Goal: Task Accomplishment & Management: Manage account settings

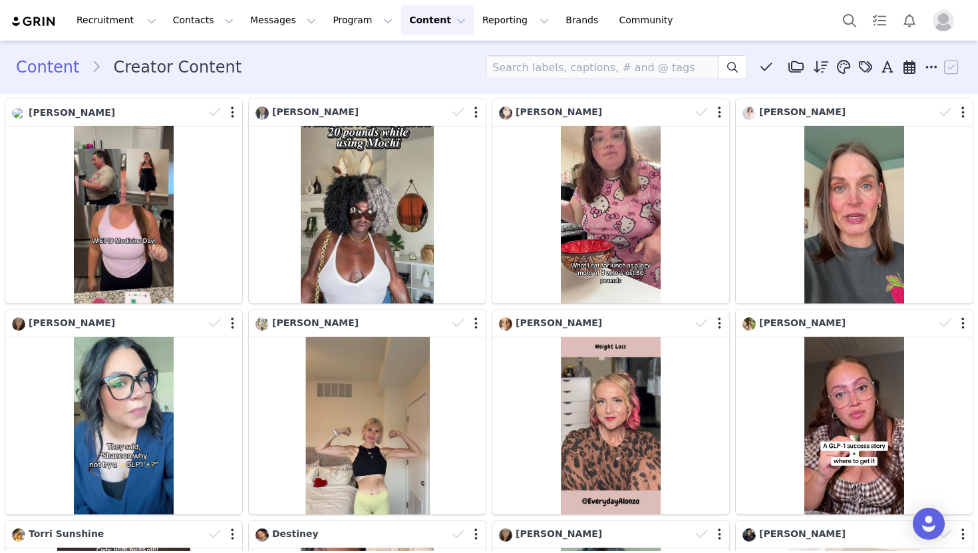
click at [417, 30] on button "Content Content" at bounding box center [437, 20] width 73 height 30
click at [421, 55] on p "Creator Content" at bounding box center [422, 59] width 75 height 14
click at [774, 73] on span at bounding box center [766, 67] width 20 height 20
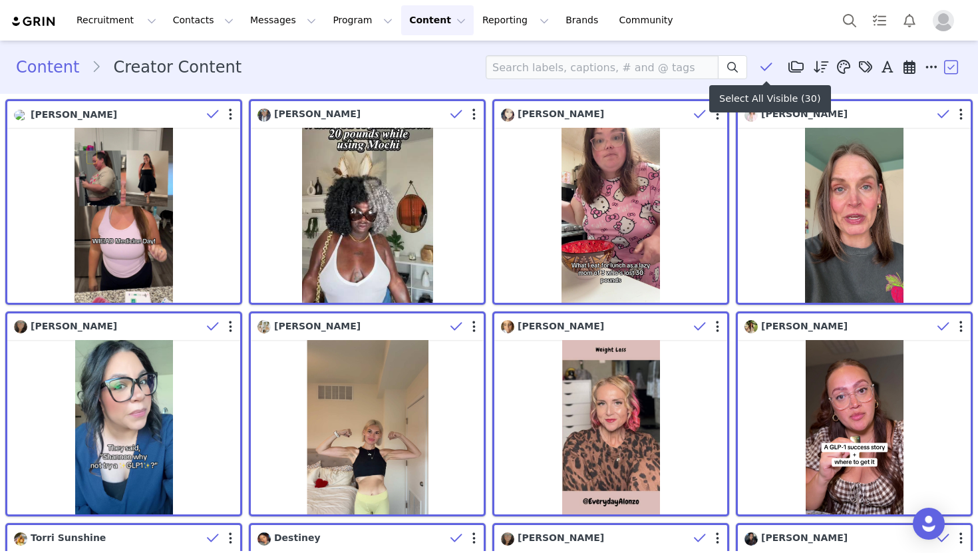
click at [774, 73] on span at bounding box center [766, 67] width 20 height 20
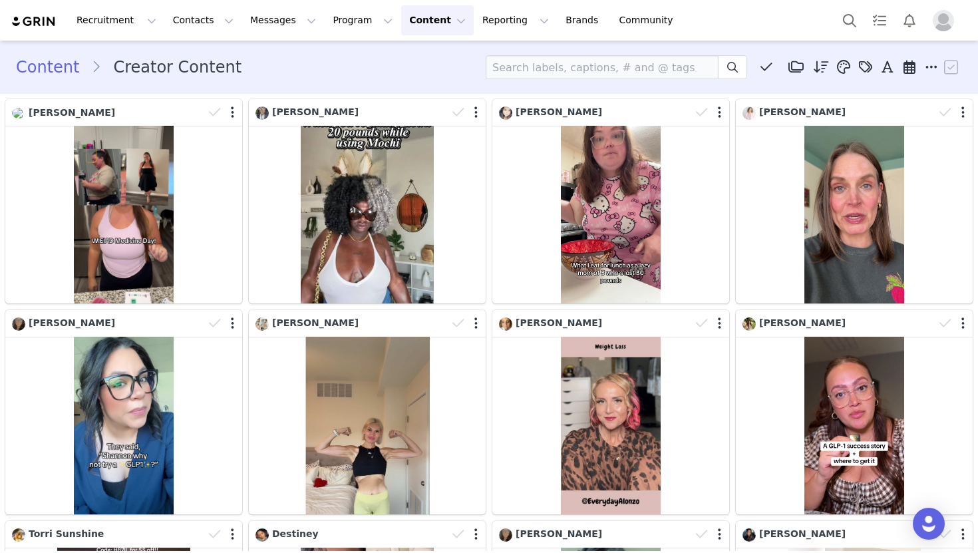
click at [866, 63] on icon at bounding box center [865, 67] width 13 height 13
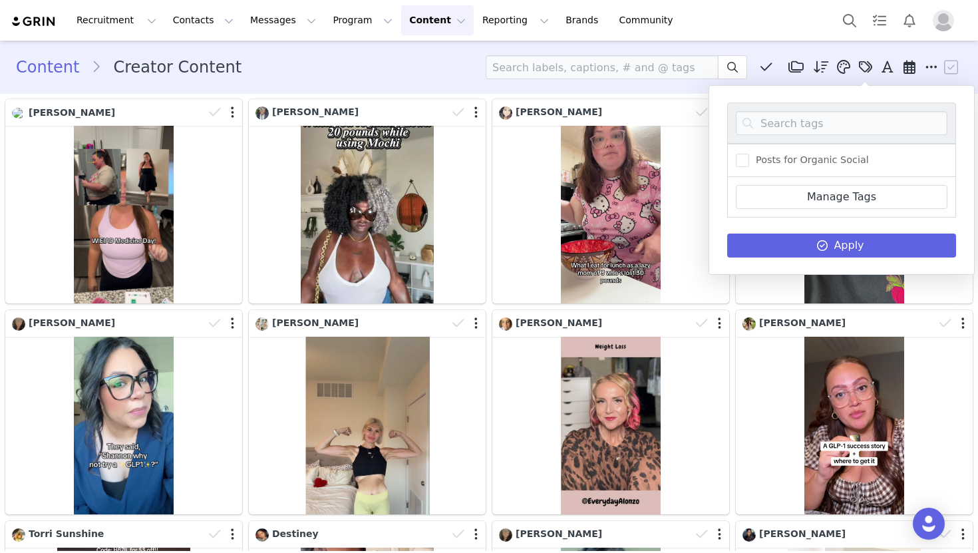
click at [301, 81] on div "Content Creator Content Media Library (0) Folders No folders have been created …" at bounding box center [489, 67] width 978 height 45
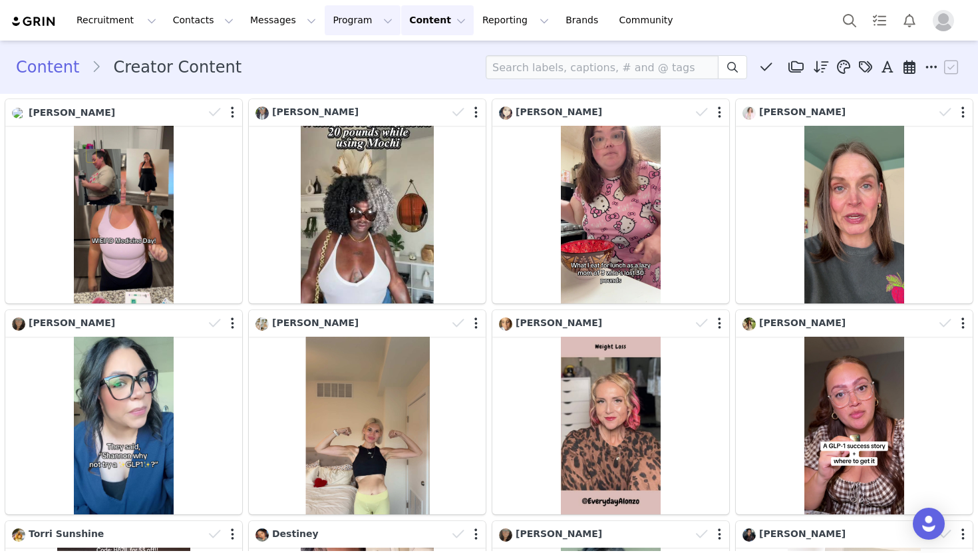
click at [327, 23] on button "Program Program" at bounding box center [363, 20] width 76 height 30
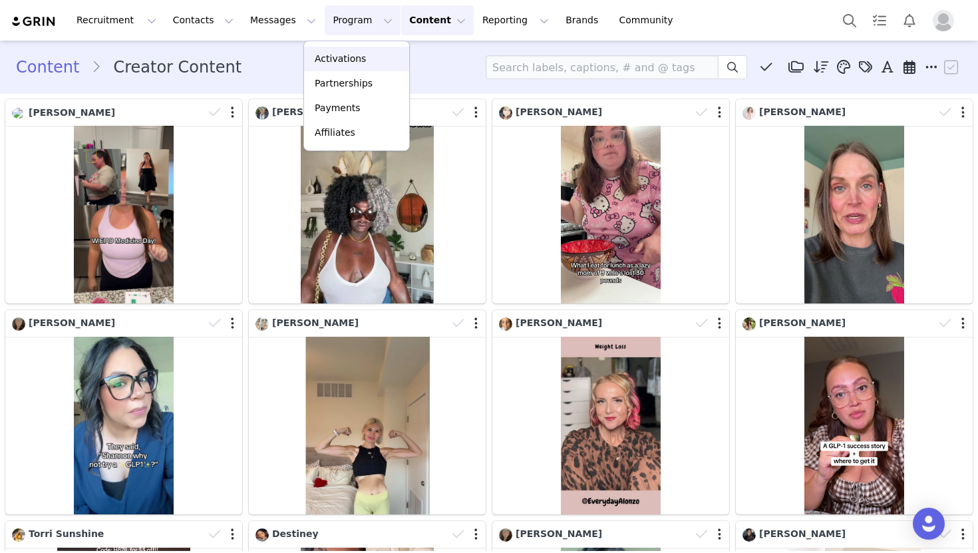
click at [376, 55] on div "Activations" at bounding box center [356, 59] width 89 height 14
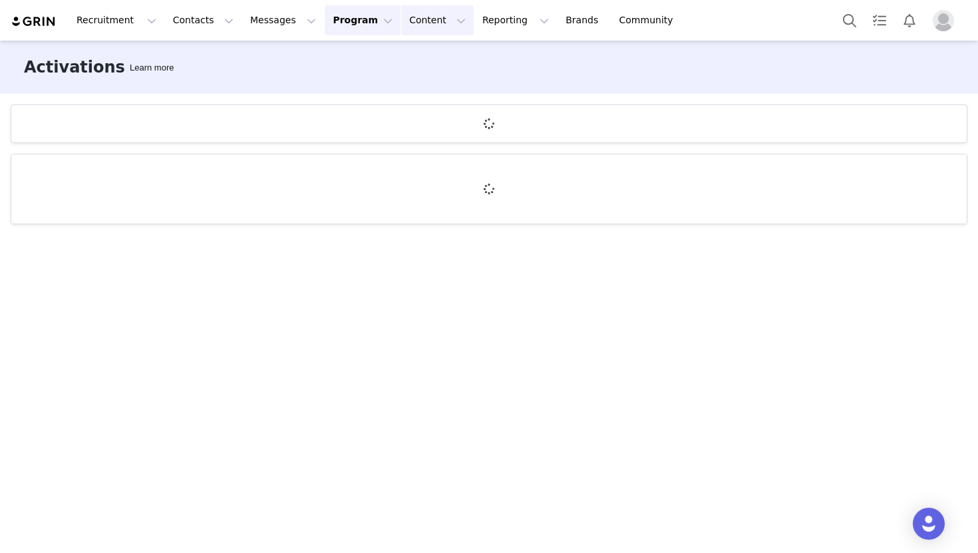
click at [401, 24] on button "Content Content" at bounding box center [437, 20] width 73 height 30
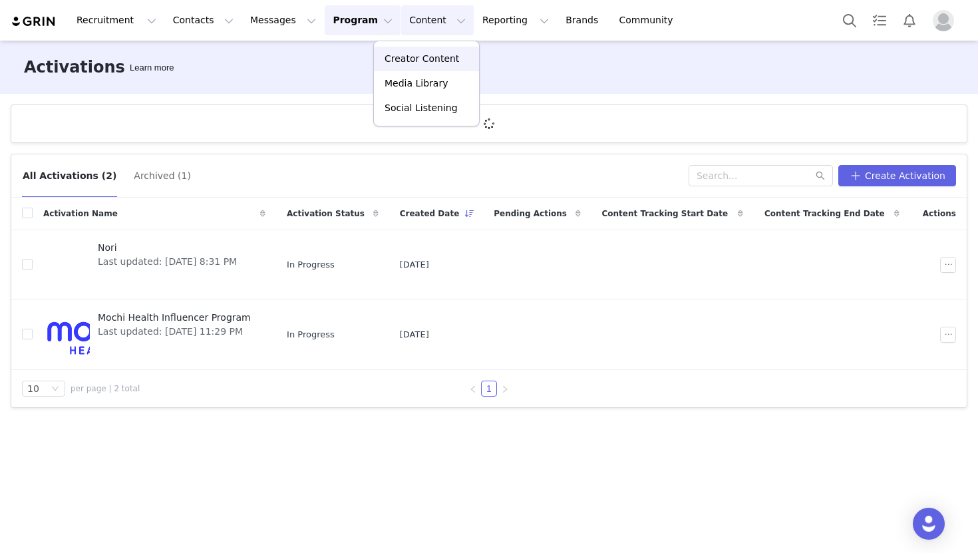
click at [406, 56] on p "Creator Content" at bounding box center [422, 59] width 75 height 14
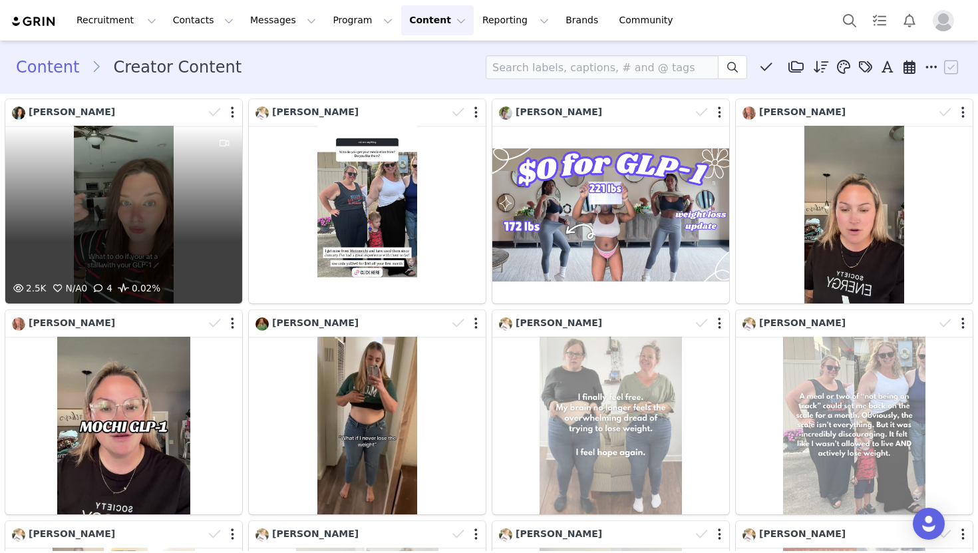
click at [141, 249] on div "2.5K N/A 0 4 0.02%" at bounding box center [123, 215] width 237 height 178
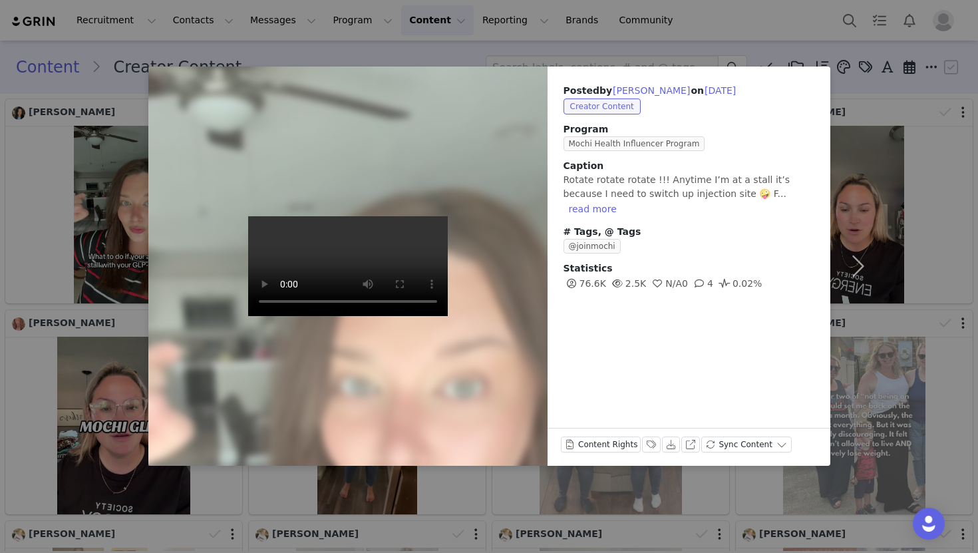
click at [102, 461] on div "Posted by [PERSON_NAME] on [DATE] Creator Content Program Mochi Health Influenc…" at bounding box center [489, 276] width 978 height 553
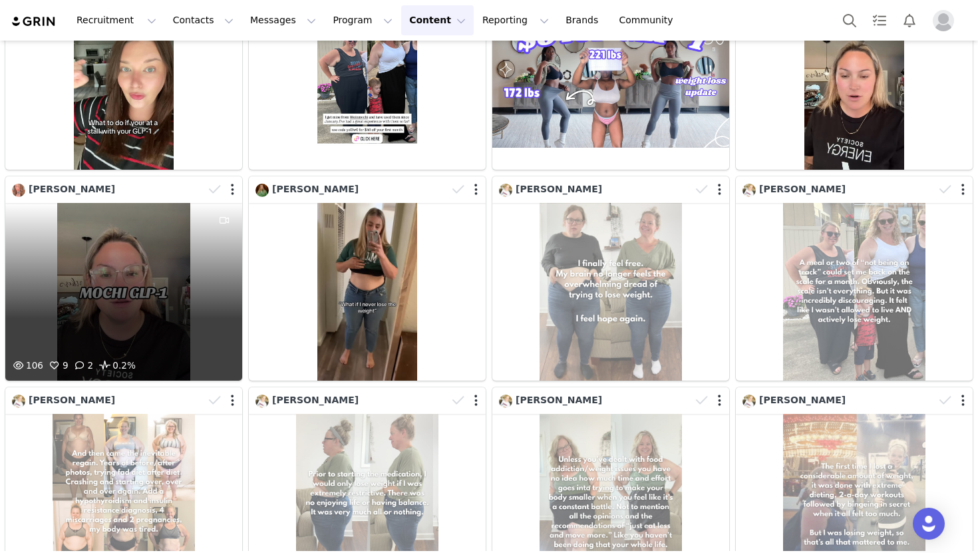
scroll to position [138, 0]
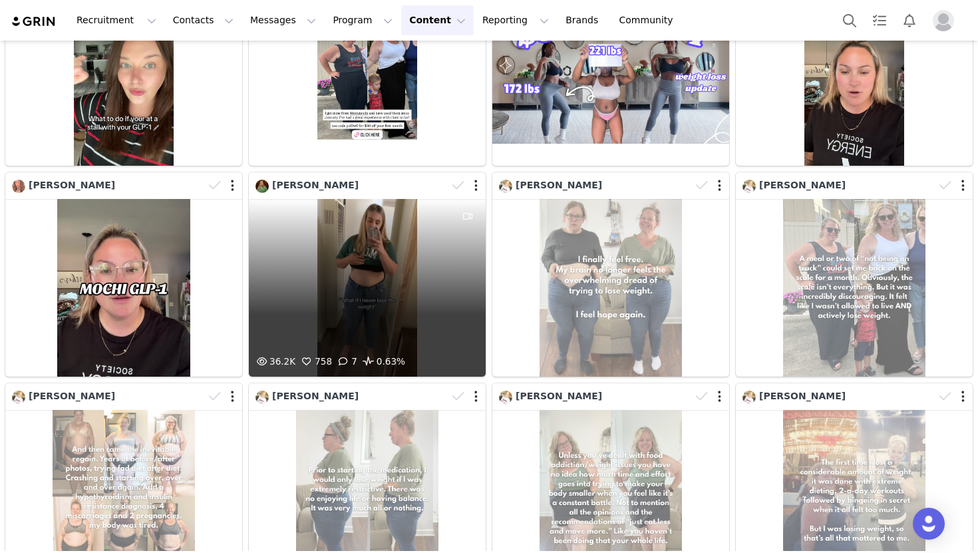
click at [305, 281] on div "36.2K 758 7 0.63%" at bounding box center [367, 288] width 237 height 178
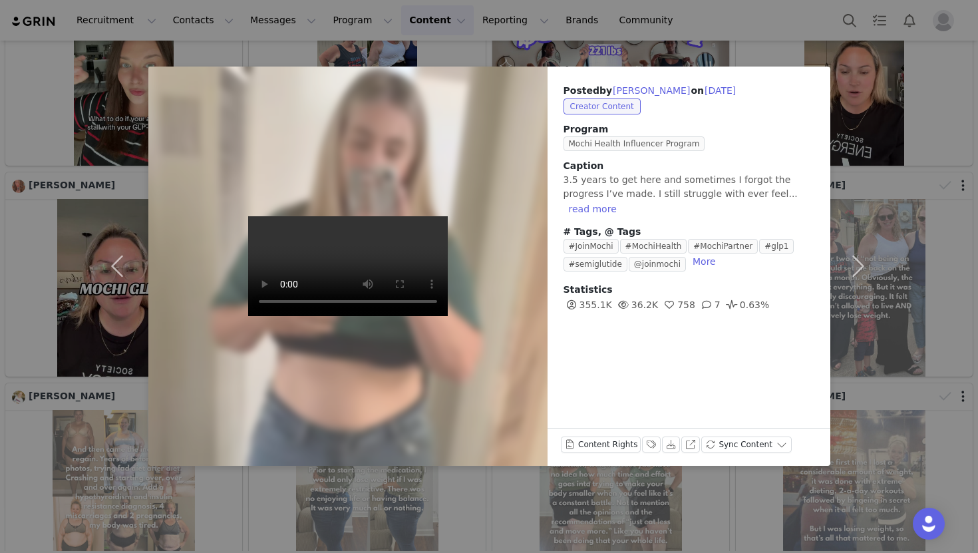
click at [85, 289] on div "Posted by [PERSON_NAME] on [DATE] Creator Content Program Mochi Health Influenc…" at bounding box center [489, 276] width 978 height 553
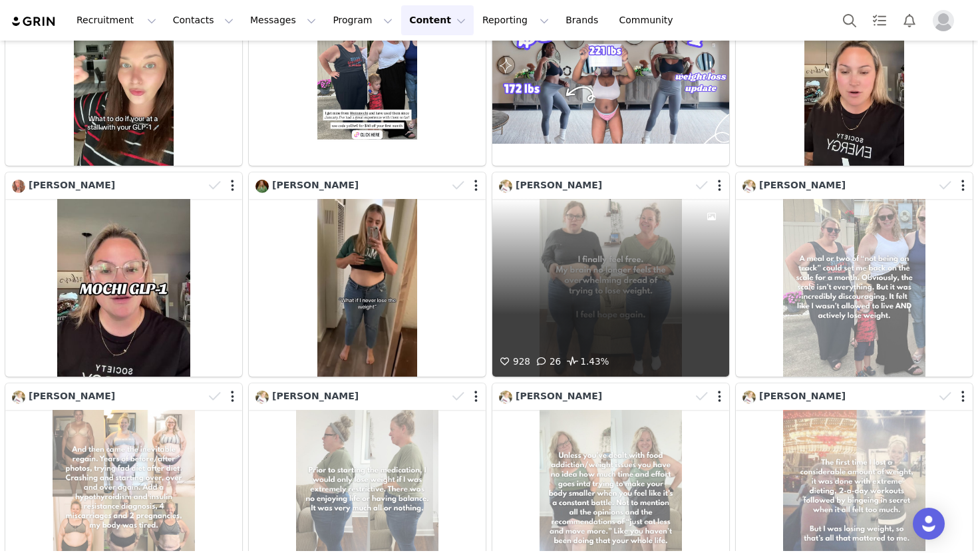
scroll to position [82, 0]
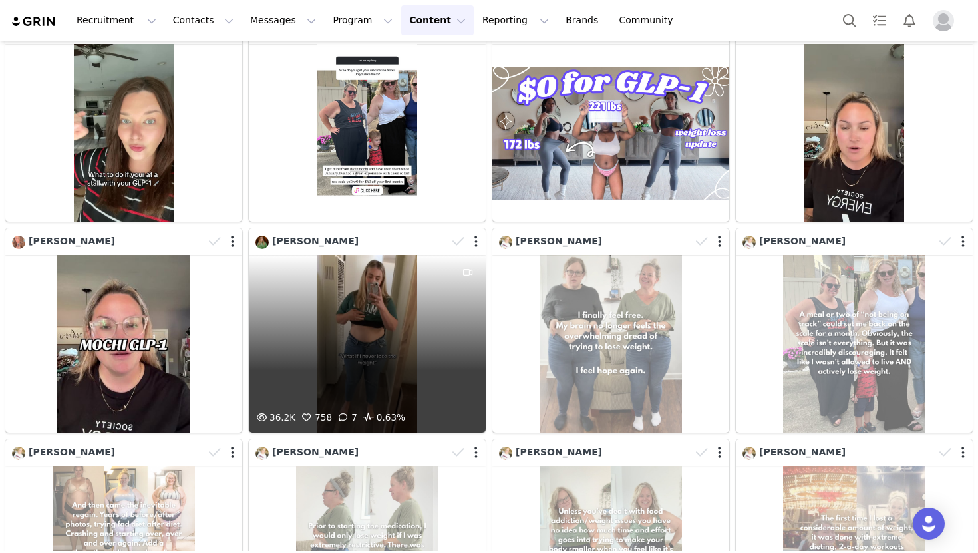
drag, startPoint x: 470, startPoint y: 261, endPoint x: 371, endPoint y: 317, distance: 114.4
click at [371, 317] on div "36.2K 758 7 0.63%" at bounding box center [367, 344] width 237 height 178
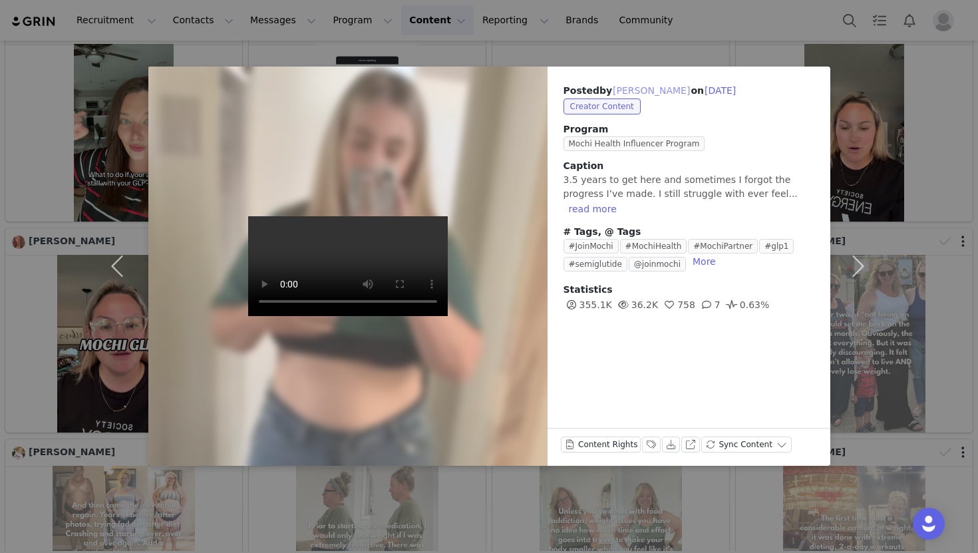
click at [642, 87] on button "[PERSON_NAME]" at bounding box center [651, 91] width 79 height 16
type input "[PERSON_NAME]"
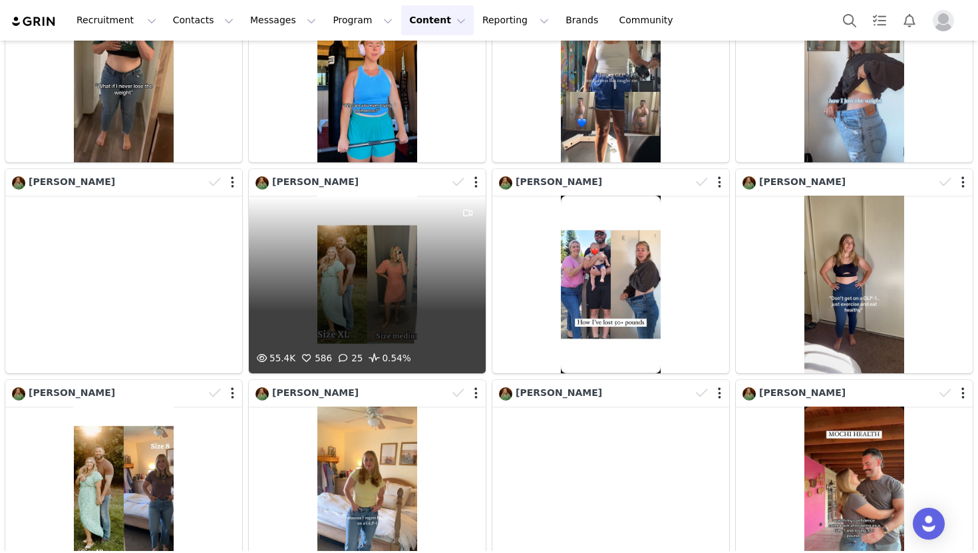
scroll to position [0, 0]
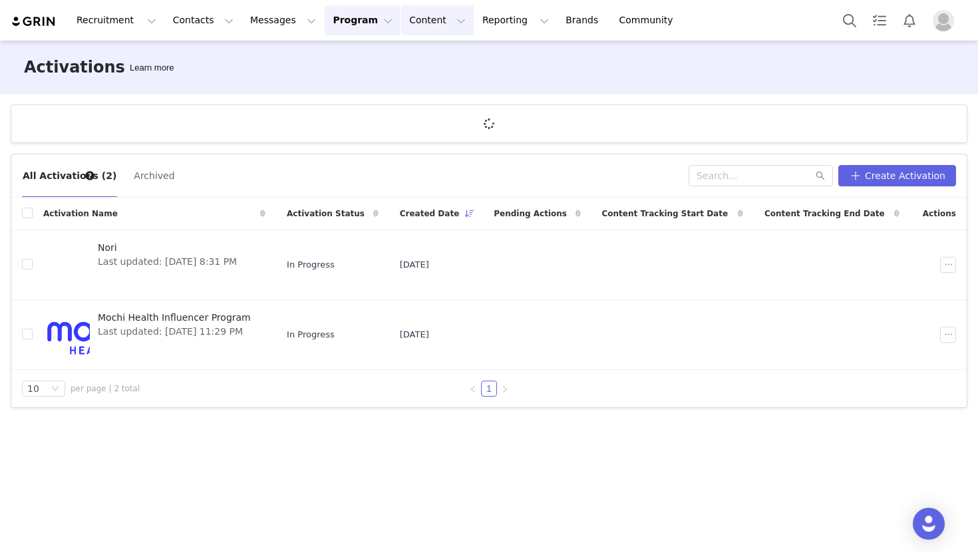
click at [401, 13] on button "Content Content" at bounding box center [437, 20] width 73 height 30
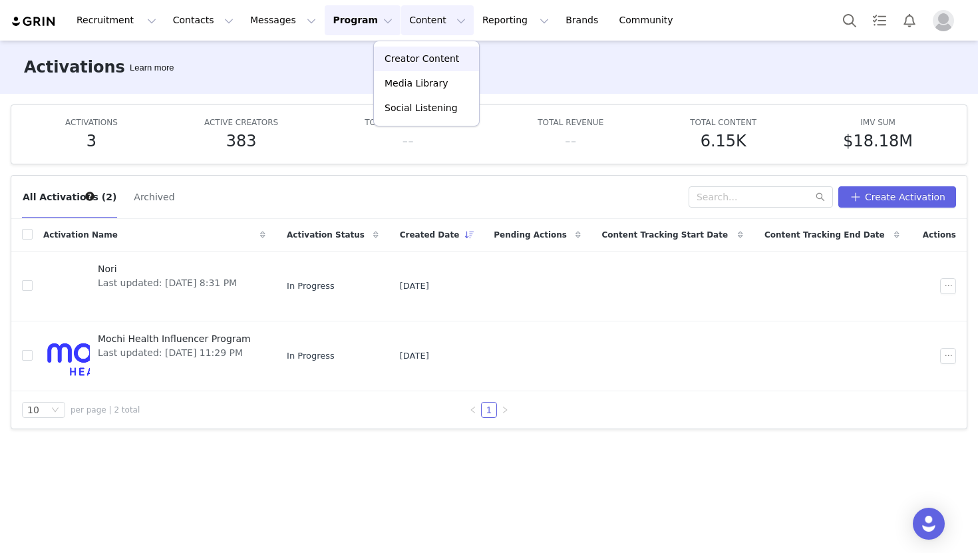
click at [417, 53] on p "Creator Content" at bounding box center [422, 59] width 75 height 14
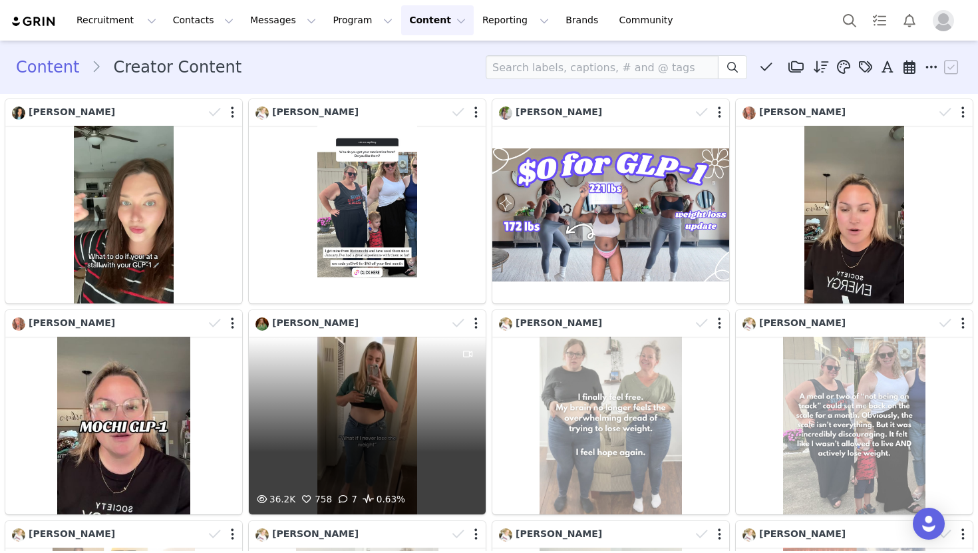
click at [374, 319] on div "[PERSON_NAME]" at bounding box center [351, 323] width 192 height 15
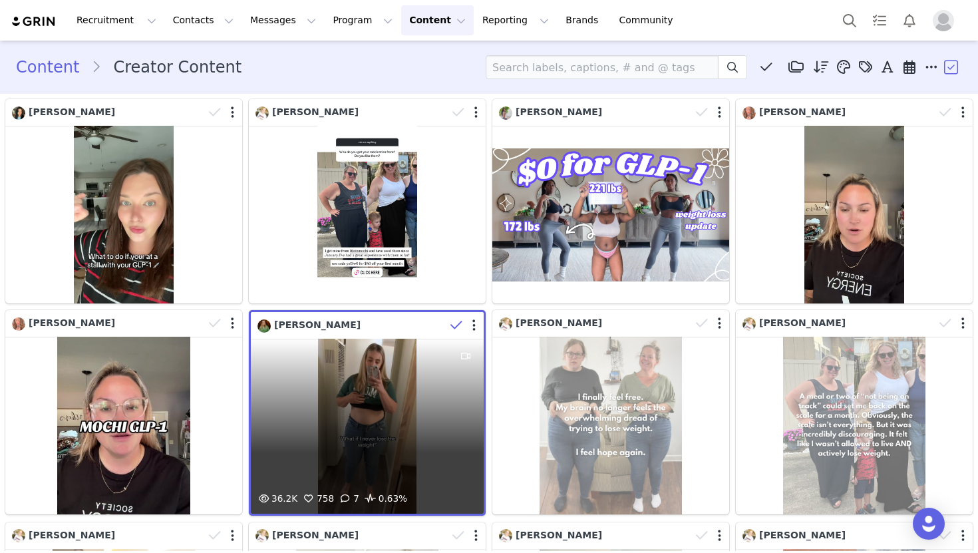
click at [377, 364] on div "36.2K 758 7 0.63%" at bounding box center [367, 426] width 233 height 175
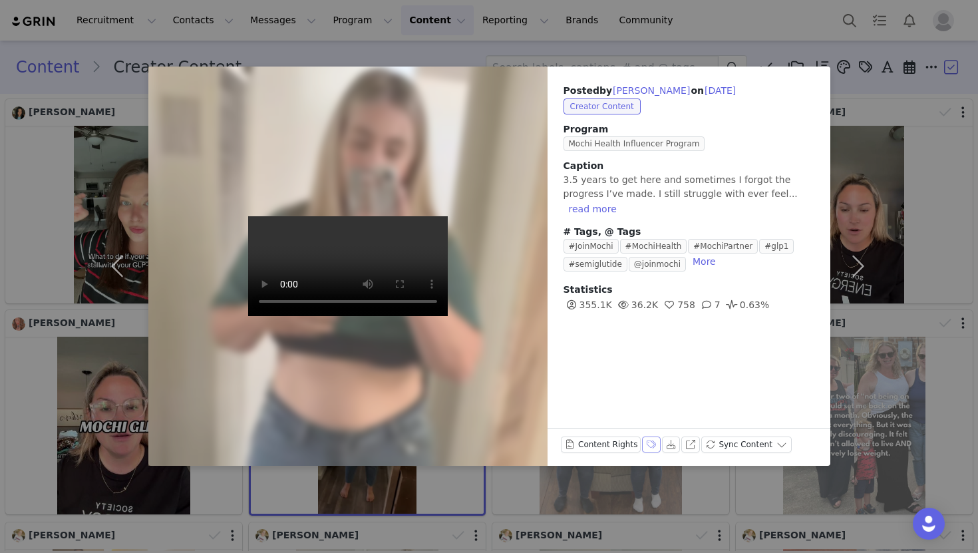
click at [649, 445] on button "Labels & Tags" at bounding box center [651, 444] width 19 height 16
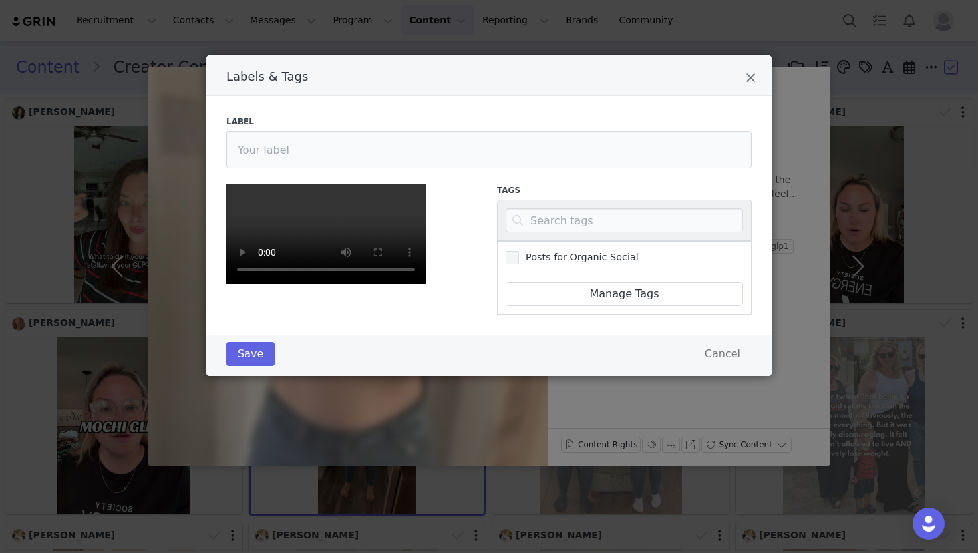
click at [516, 257] on span "Labels & Tags" at bounding box center [512, 257] width 13 height 13
click at [519, 251] on input "Posts for Organic Social" at bounding box center [519, 251] width 0 height 0
click at [748, 77] on icon "Close" at bounding box center [751, 77] width 10 height 13
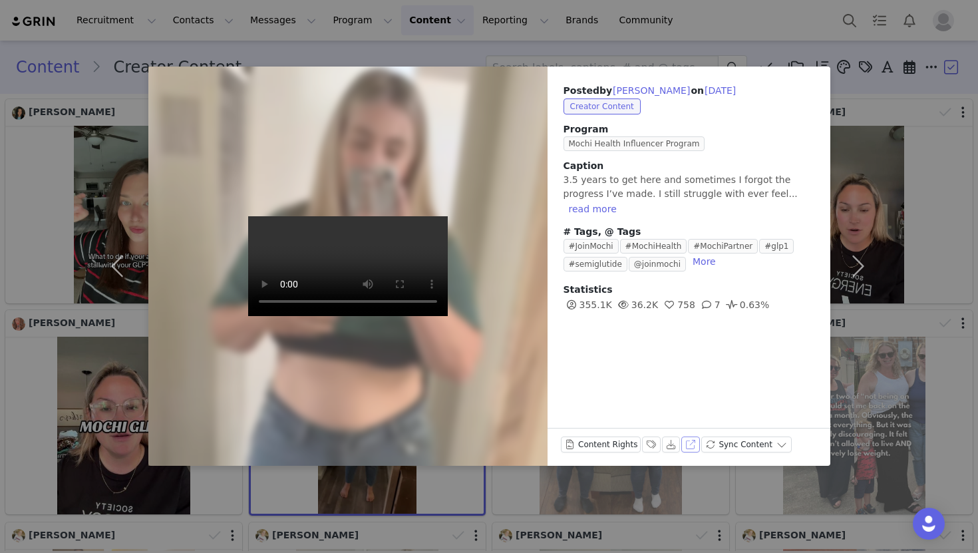
click at [688, 442] on button "View on Instagram" at bounding box center [690, 444] width 19 height 16
click at [65, 349] on div "Posted by [PERSON_NAME] on [DATE] Creator Content Program Mochi Health Influenc…" at bounding box center [489, 276] width 978 height 553
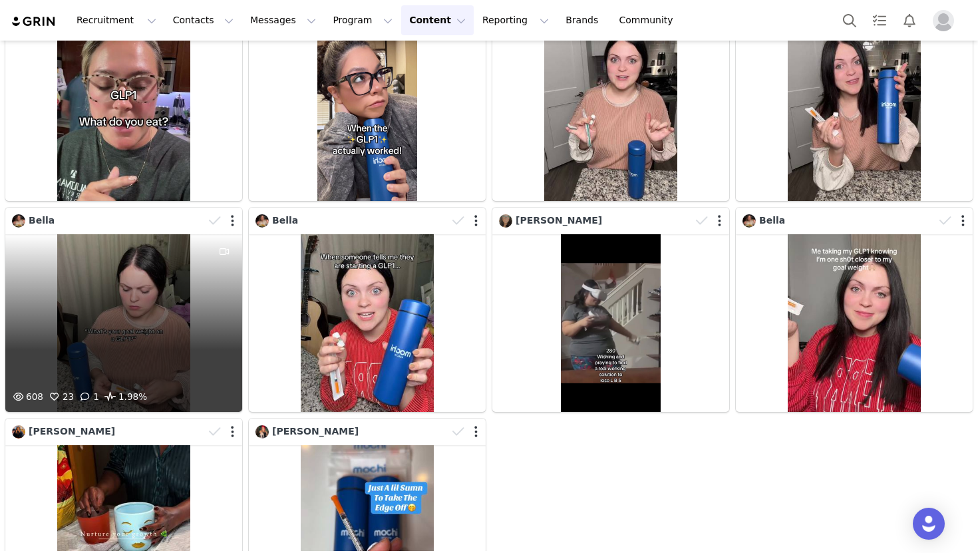
scroll to position [1166, 0]
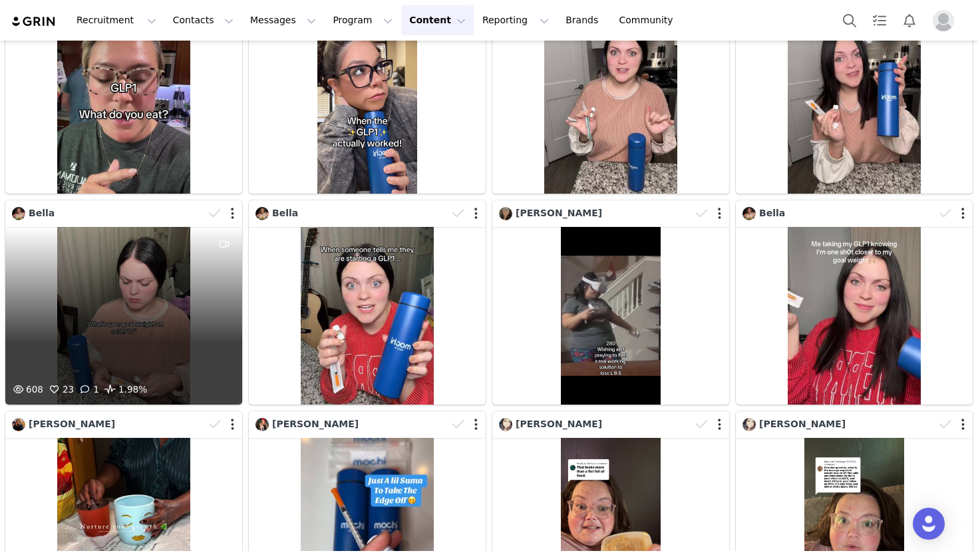
click at [180, 352] on div "608 23 1 1.98%" at bounding box center [123, 316] width 237 height 178
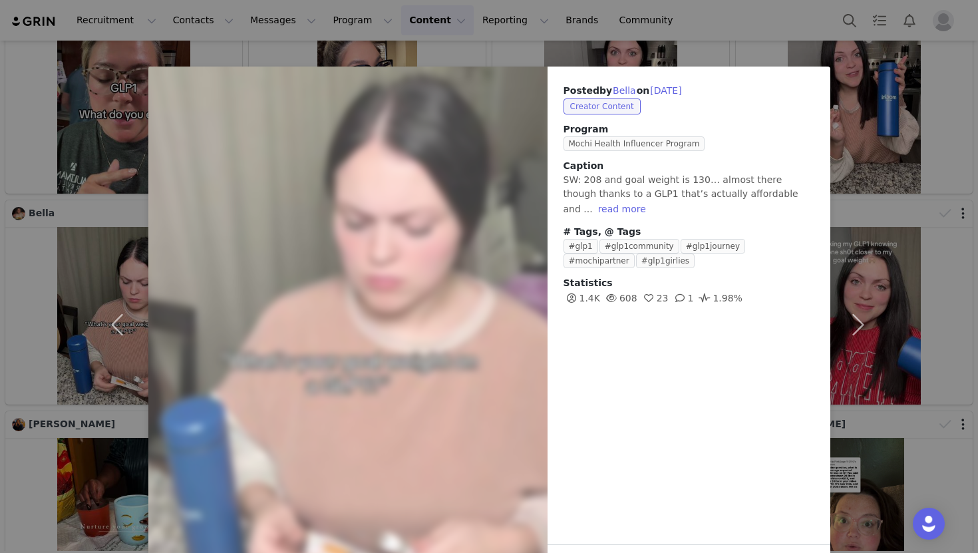
click at [25, 412] on div "Posted by [PERSON_NAME] on [DATE] Creator Content Program Mochi Health Influenc…" at bounding box center [489, 276] width 978 height 553
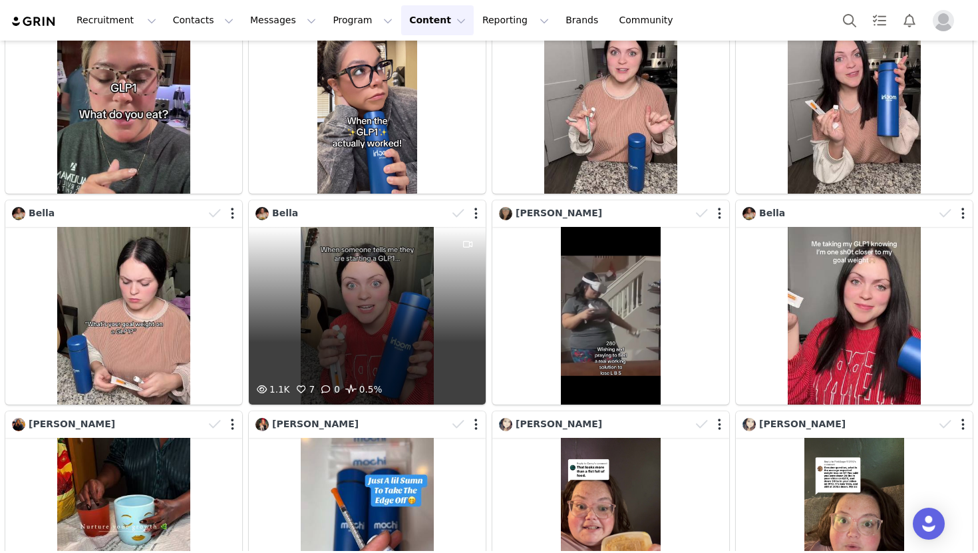
click at [422, 331] on div "1.1K 7 0 0.5%" at bounding box center [367, 316] width 237 height 178
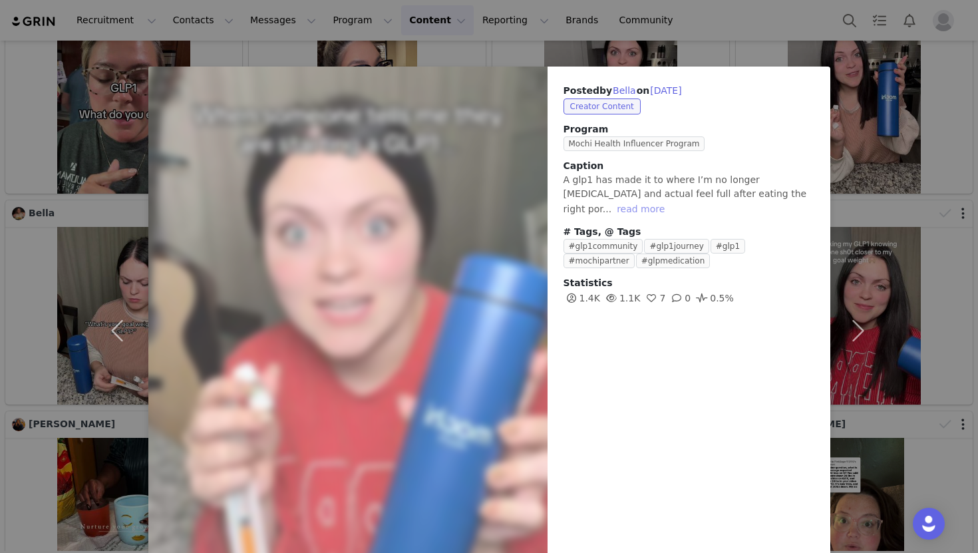
click at [670, 201] on button "read more" at bounding box center [640, 209] width 59 height 16
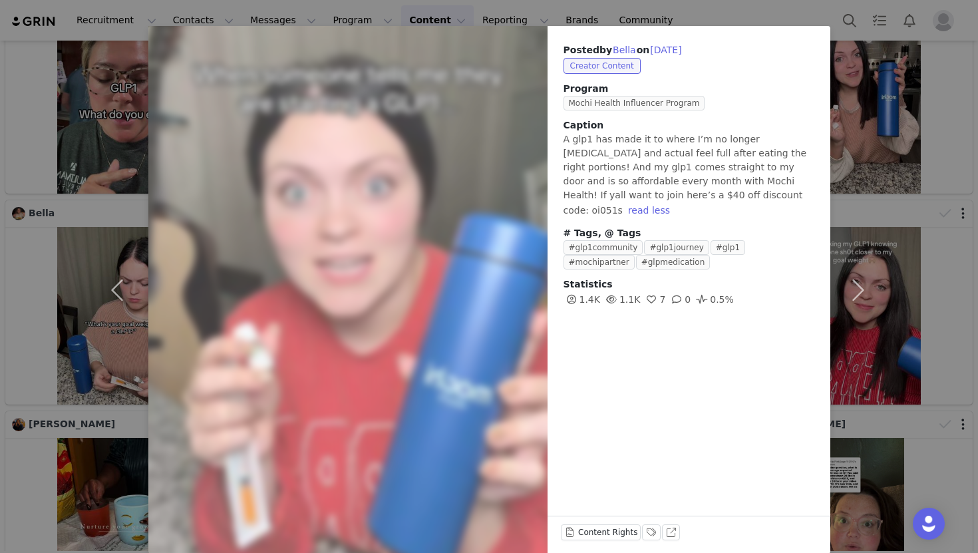
scroll to position [57, 0]
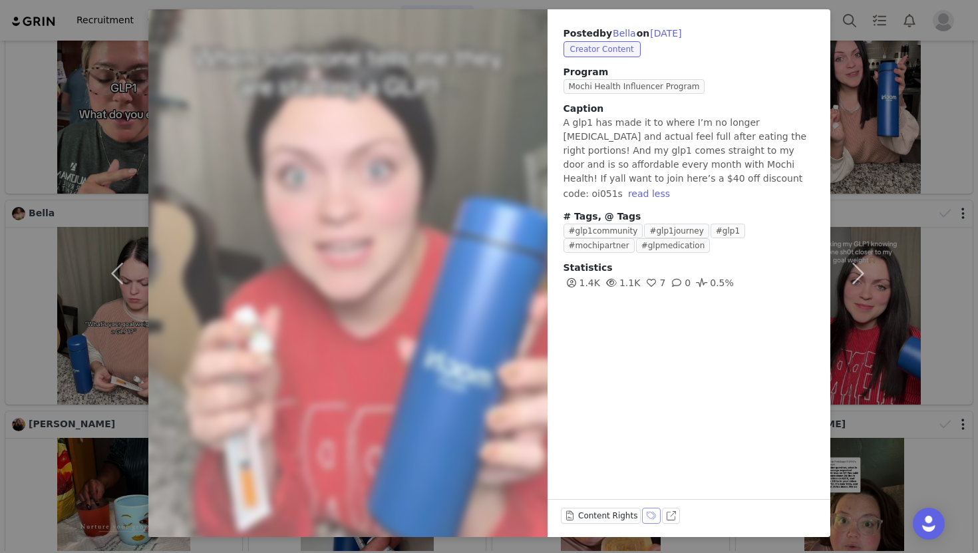
click at [648, 516] on button "Labels & Tags" at bounding box center [651, 516] width 19 height 16
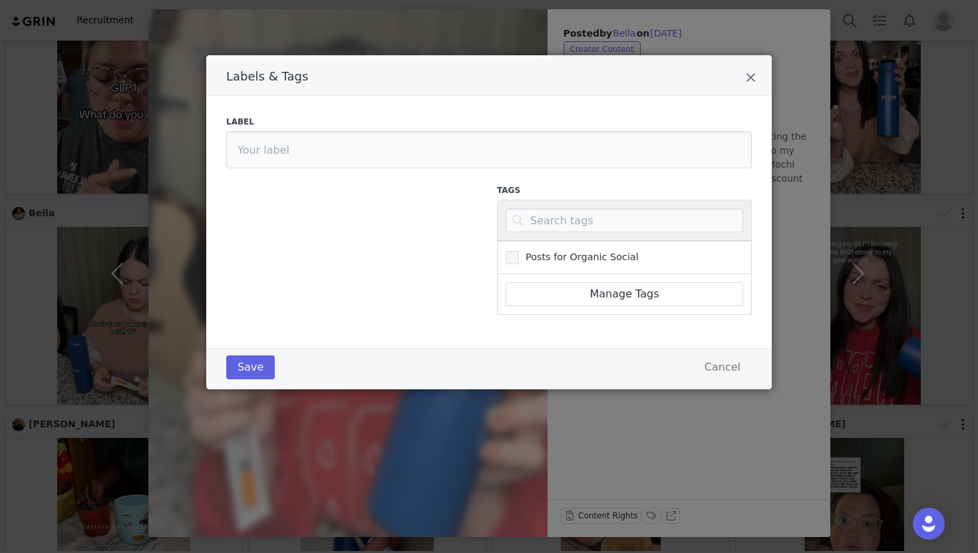
click at [514, 260] on span "Labels & Tags" at bounding box center [512, 257] width 13 height 13
click at [519, 251] on input "Posts for Organic Social" at bounding box center [519, 251] width 0 height 0
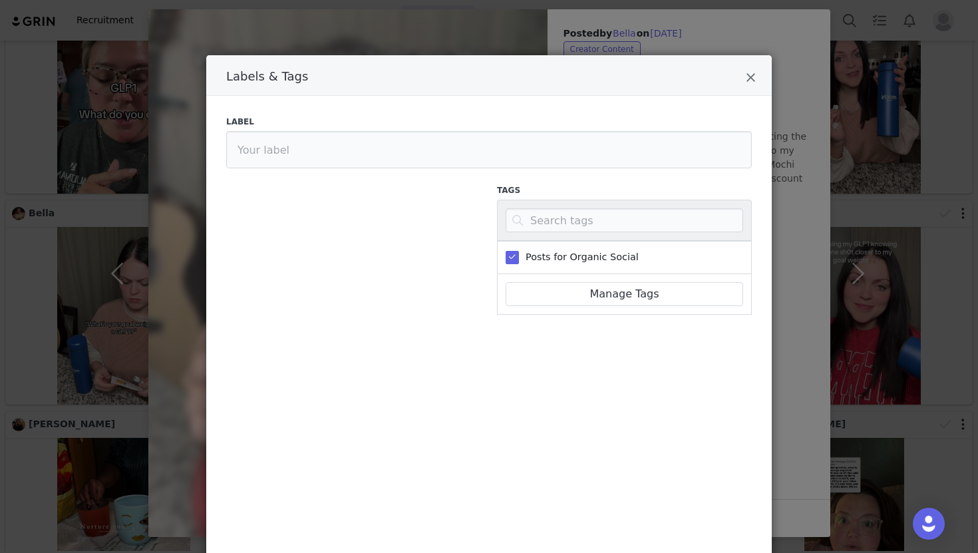
scroll to position [242, 0]
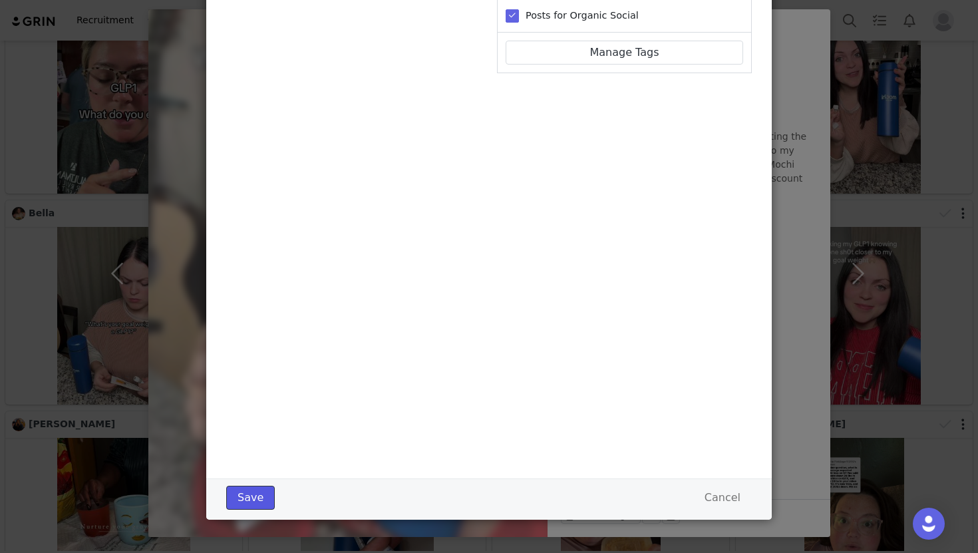
click at [260, 496] on button "Save" at bounding box center [250, 498] width 49 height 24
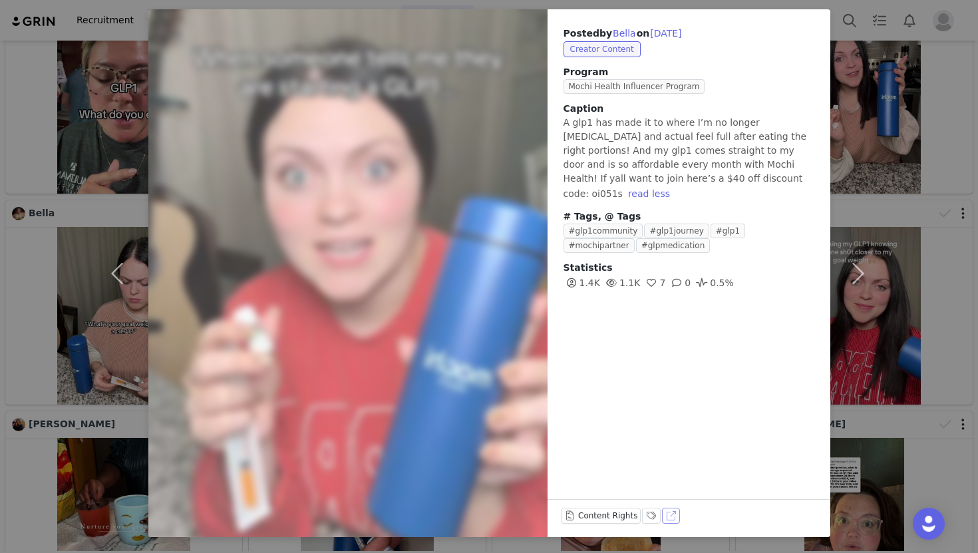
click at [667, 516] on button "View on TikTok" at bounding box center [671, 516] width 19 height 16
click at [0, 411] on div "Posted by [PERSON_NAME] on [DATE] Creator Content Program Mochi Health Influenc…" at bounding box center [489, 276] width 978 height 553
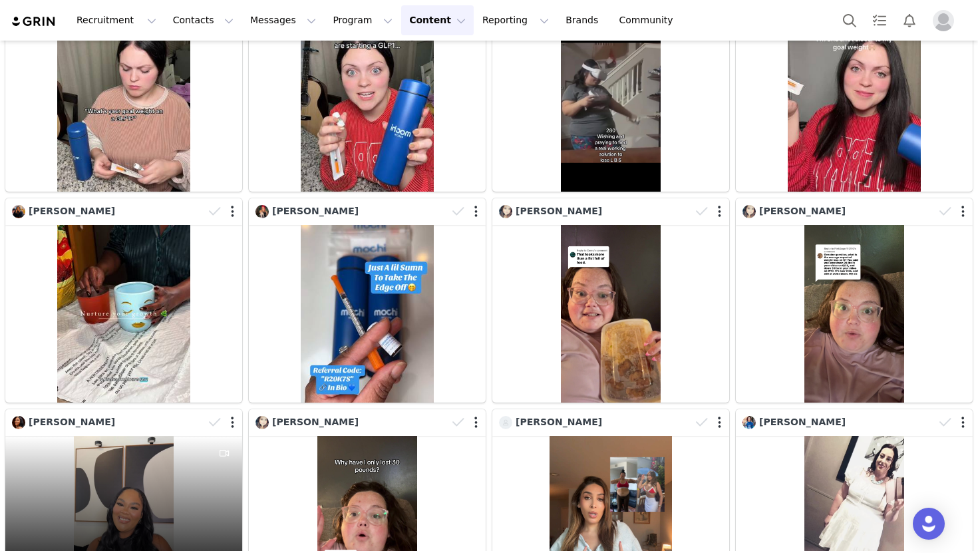
scroll to position [1423, 0]
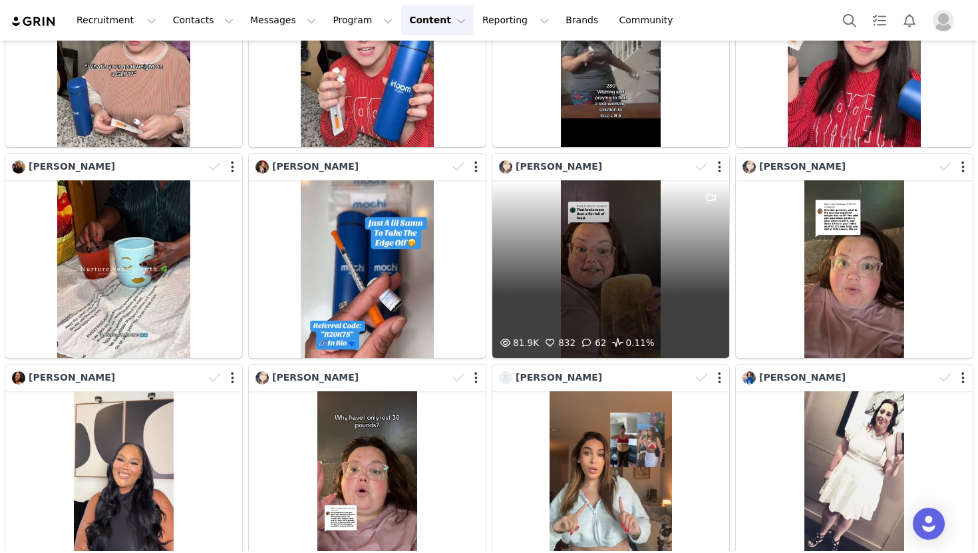
click at [577, 299] on div "81.9K 832 62 0.11%" at bounding box center [610, 269] width 237 height 178
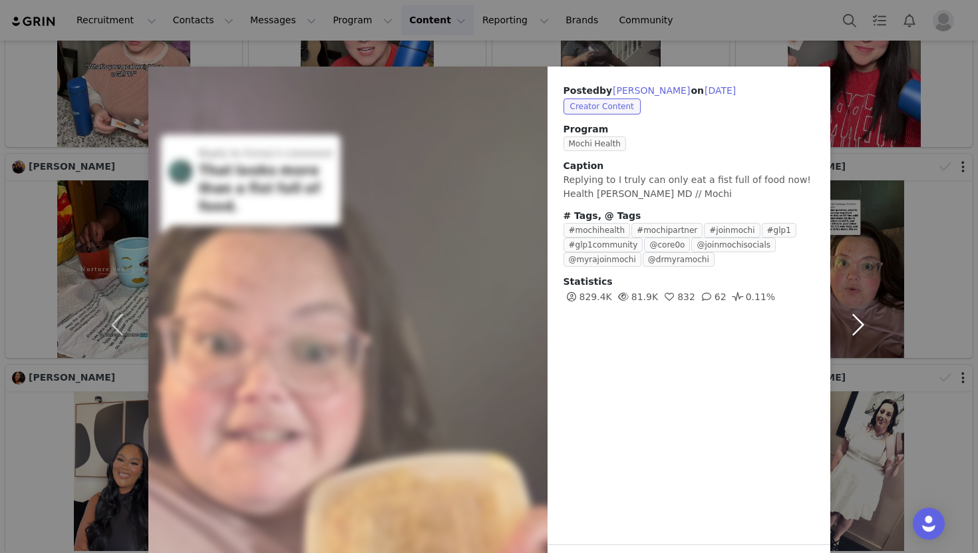
click at [854, 329] on button "button" at bounding box center [858, 325] width 56 height 516
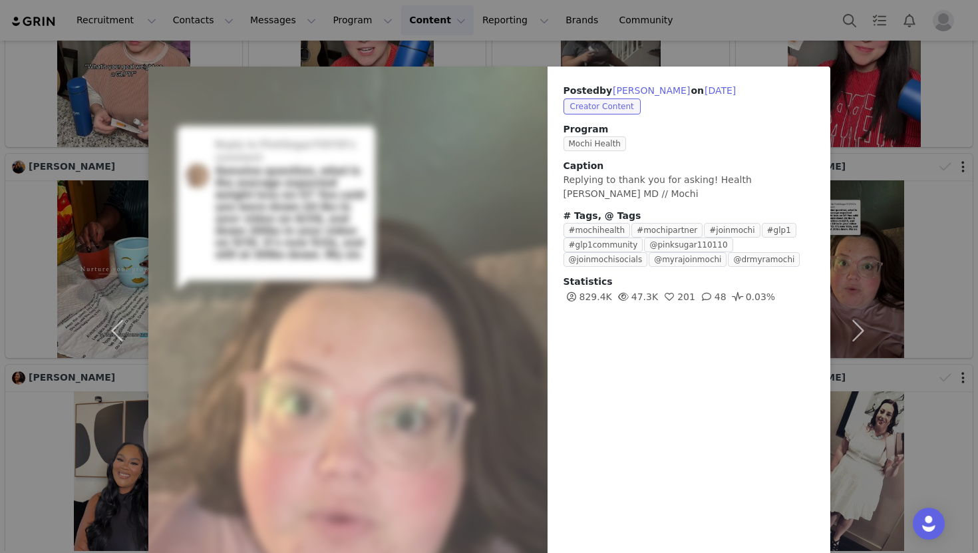
click at [10, 424] on div "Posted by [PERSON_NAME] on [DATE] Creator Content Program Mochi Health Caption …" at bounding box center [489, 276] width 978 height 553
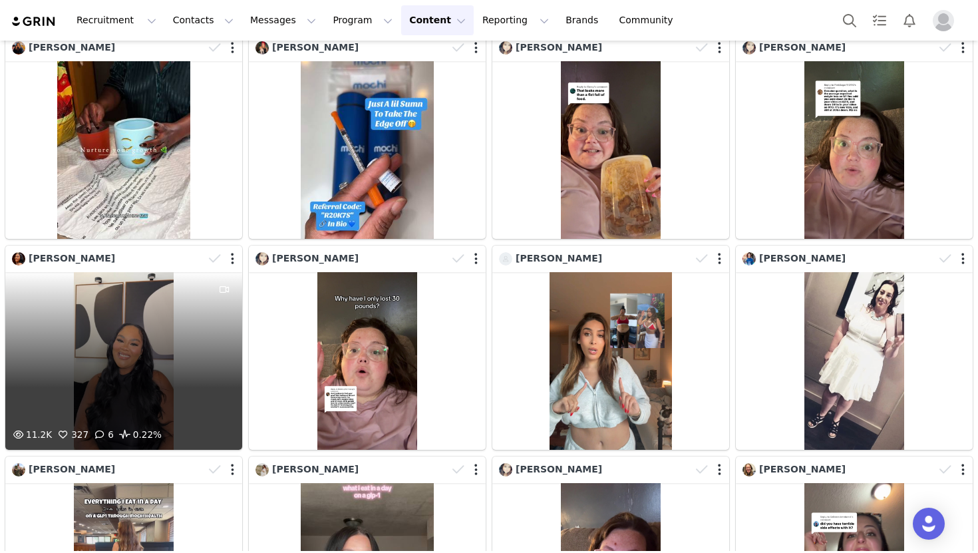
scroll to position [1564, 0]
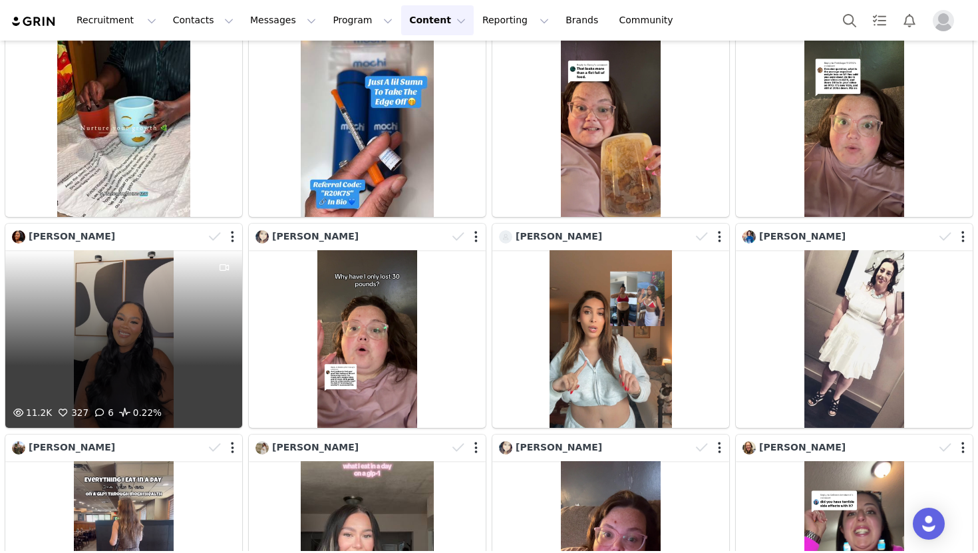
click at [146, 333] on div "11.2K 327 6 0.22%" at bounding box center [123, 339] width 237 height 178
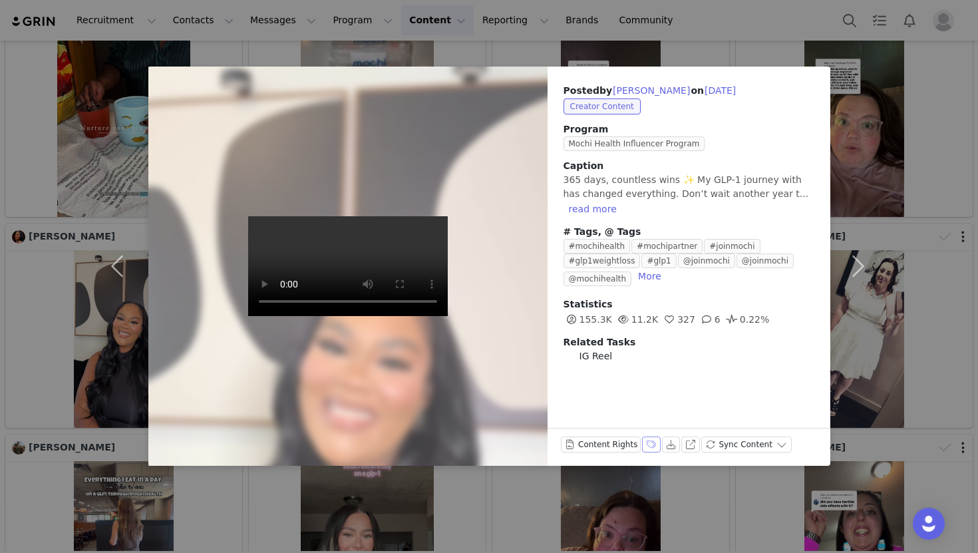
click at [645, 450] on button "Labels & Tags" at bounding box center [651, 444] width 19 height 16
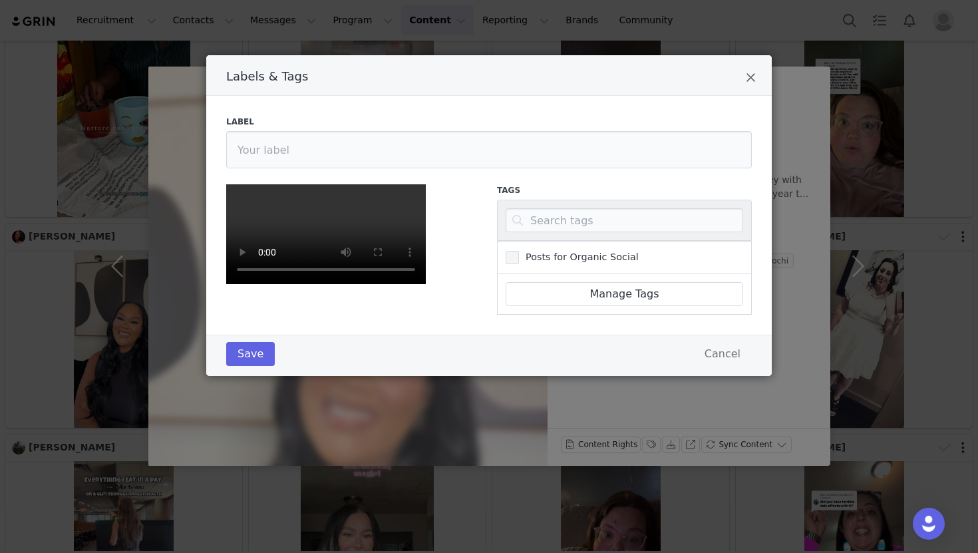
click at [507, 255] on span "Labels & Tags" at bounding box center [512, 257] width 13 height 13
click at [519, 251] on input "Posts for Organic Social" at bounding box center [519, 251] width 0 height 0
click at [236, 366] on button "Save" at bounding box center [250, 354] width 49 height 24
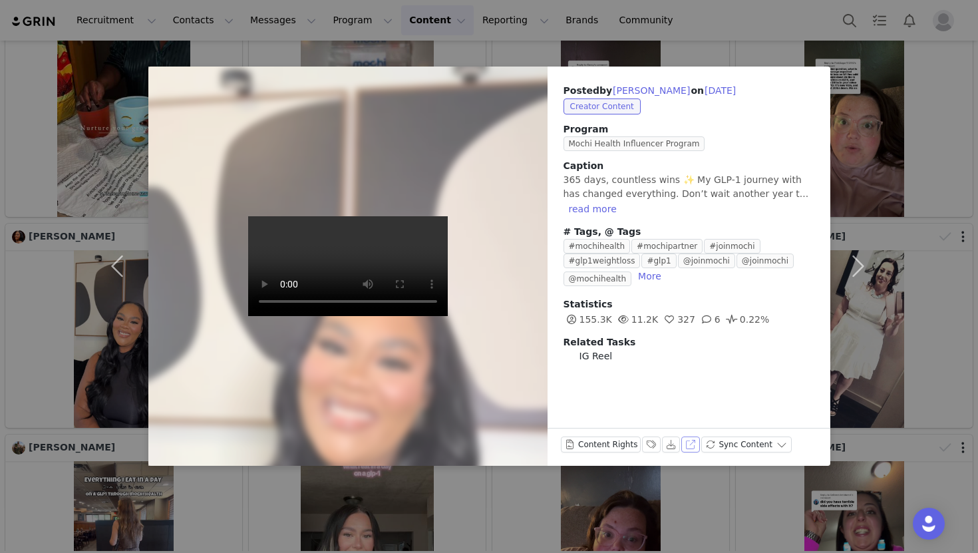
click at [685, 440] on button "View on Instagram" at bounding box center [690, 444] width 19 height 16
click at [883, 173] on button "button" at bounding box center [858, 266] width 56 height 399
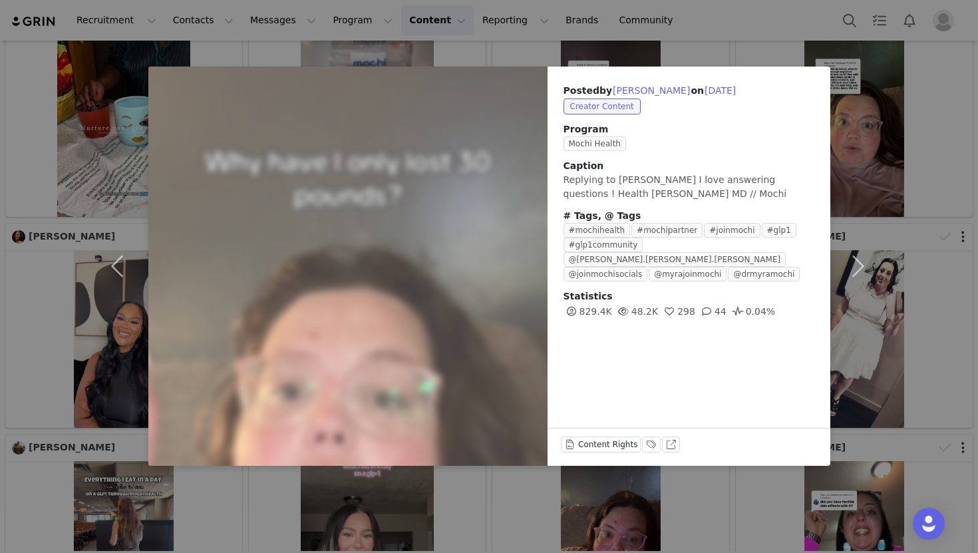
click at [469, 47] on div "Posted by [PERSON_NAME] on [DATE] Creator Content Program Mochi Health Caption …" at bounding box center [489, 276] width 978 height 553
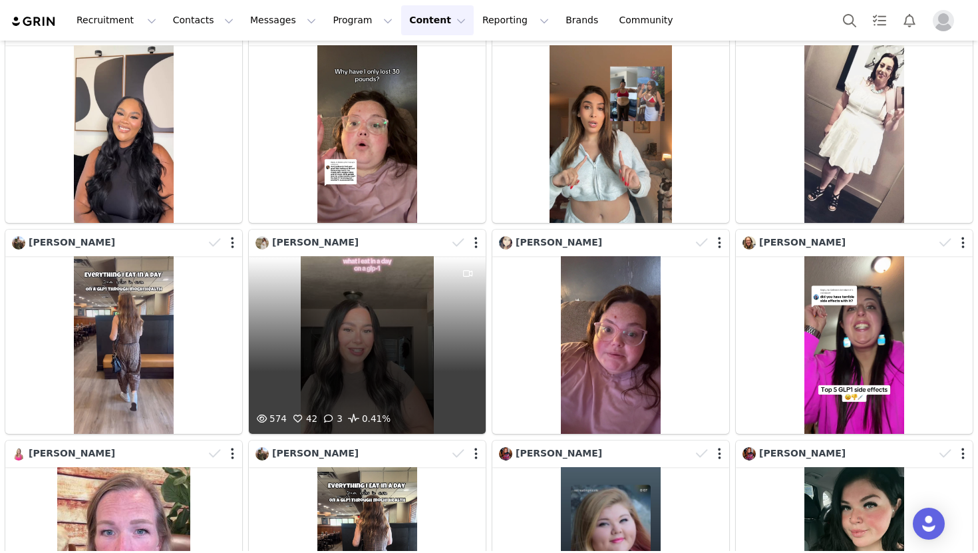
scroll to position [1860, 0]
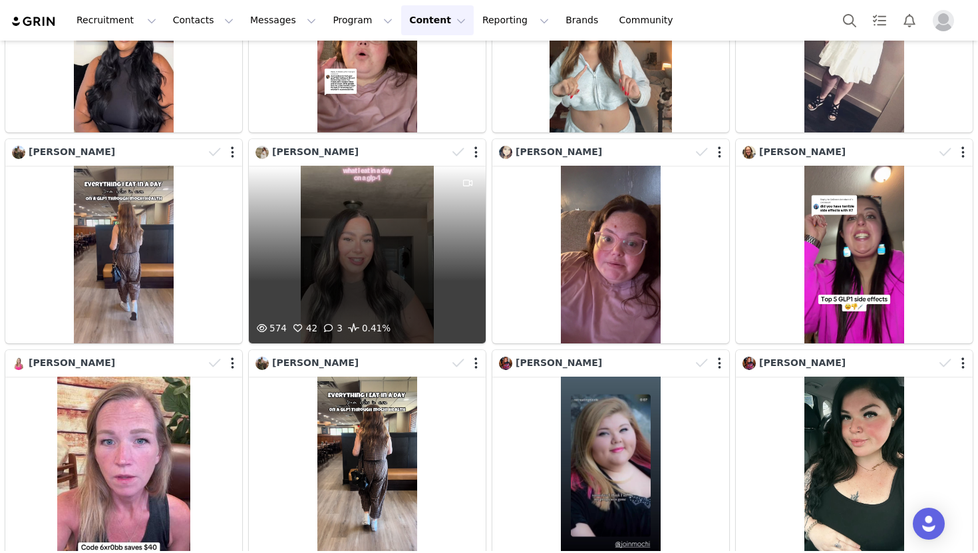
click at [365, 260] on div "574 42 3 0.41%" at bounding box center [367, 255] width 237 height 178
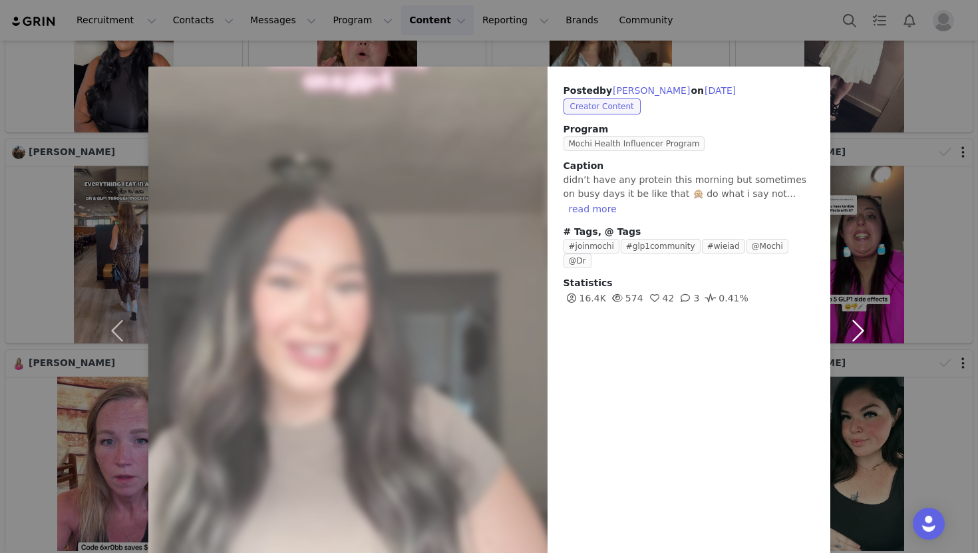
click at [865, 257] on button "button" at bounding box center [858, 331] width 56 height 528
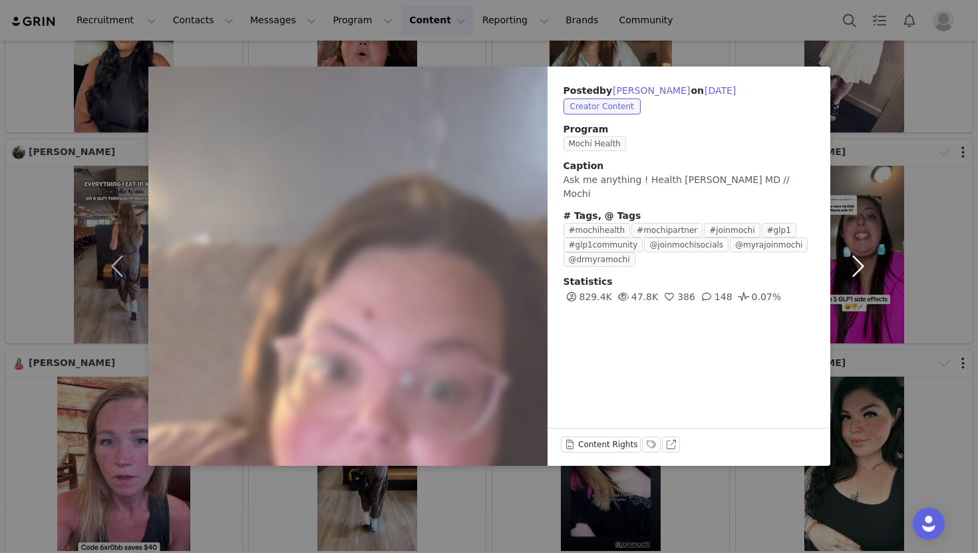
click at [853, 272] on button "button" at bounding box center [858, 266] width 56 height 399
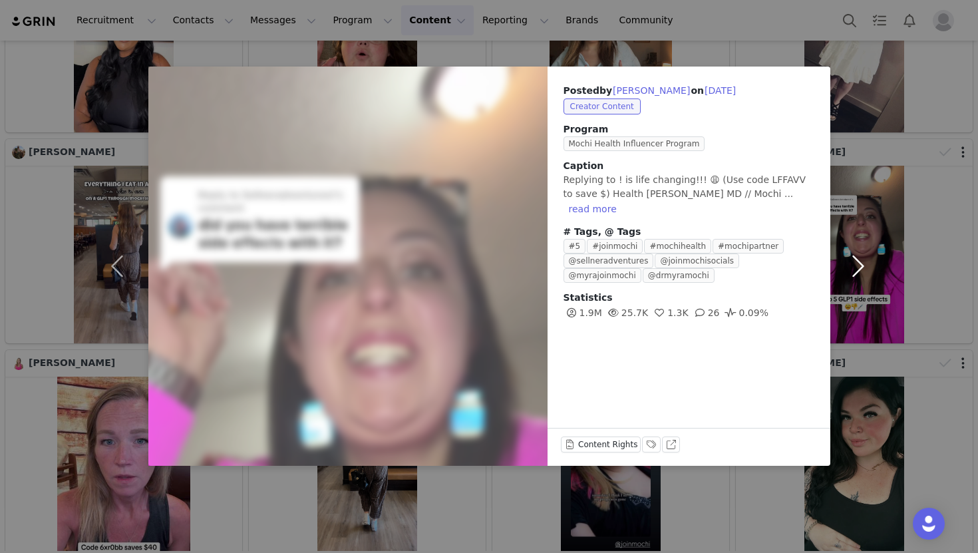
click at [850, 211] on button "button" at bounding box center [858, 266] width 56 height 399
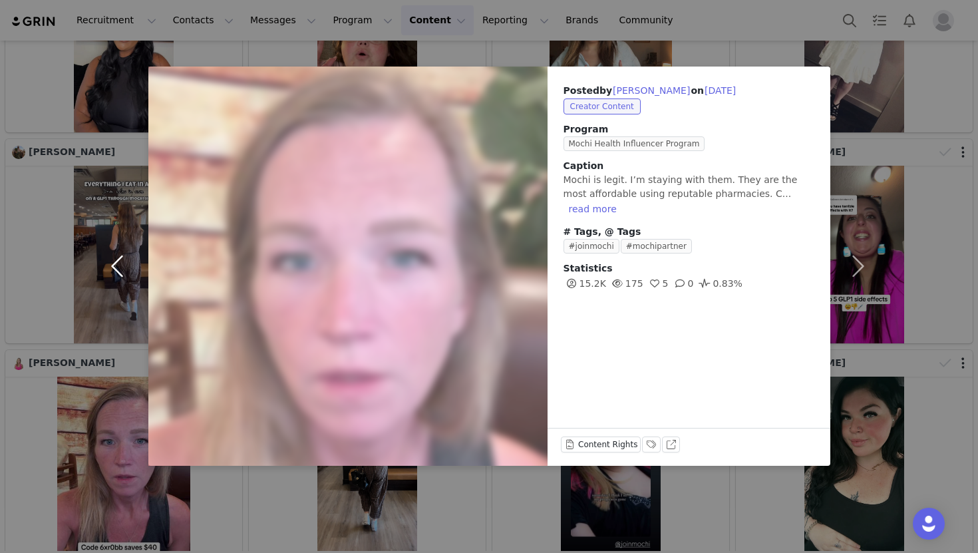
click at [131, 261] on button "button" at bounding box center [120, 266] width 56 height 399
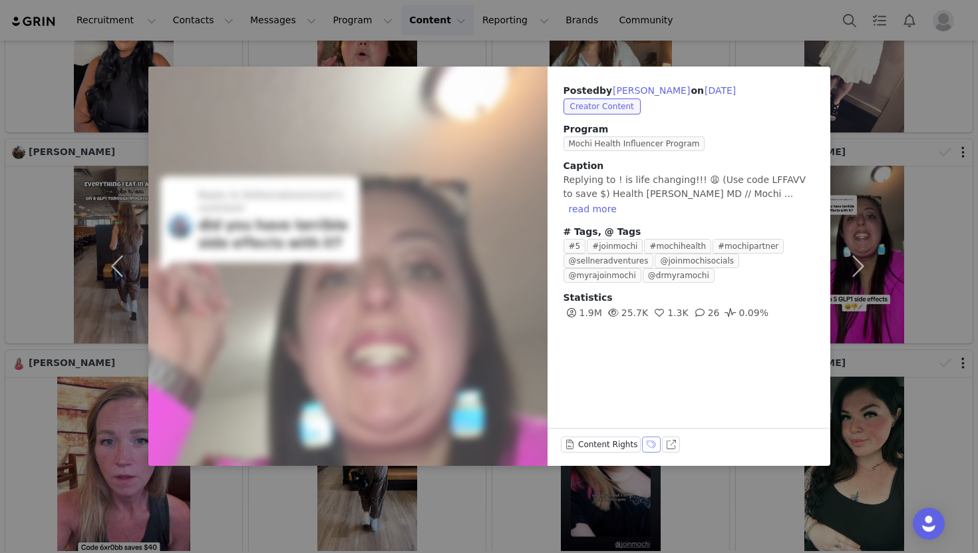
click at [653, 446] on button "Labels & Tags" at bounding box center [651, 444] width 19 height 16
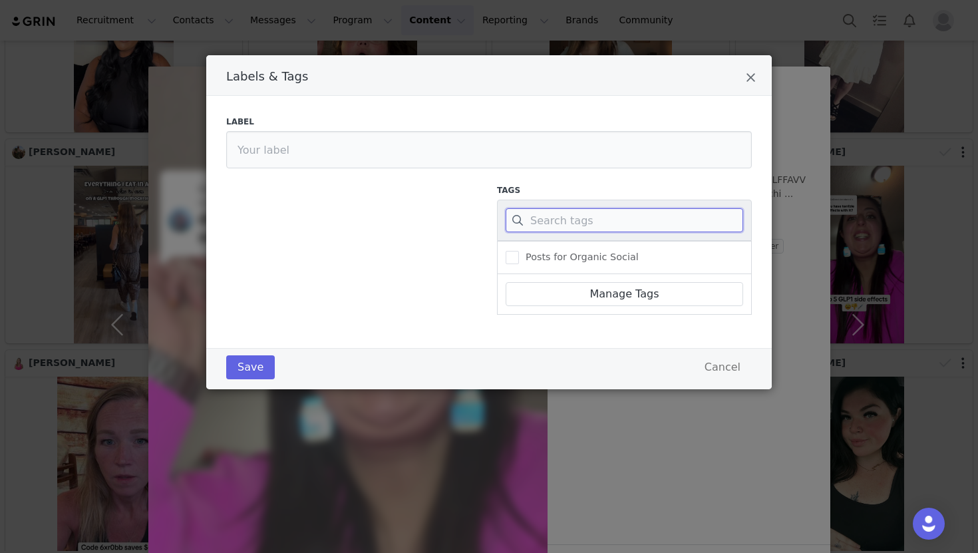
click at [576, 228] on input "Labels & Tags" at bounding box center [625, 220] width 238 height 24
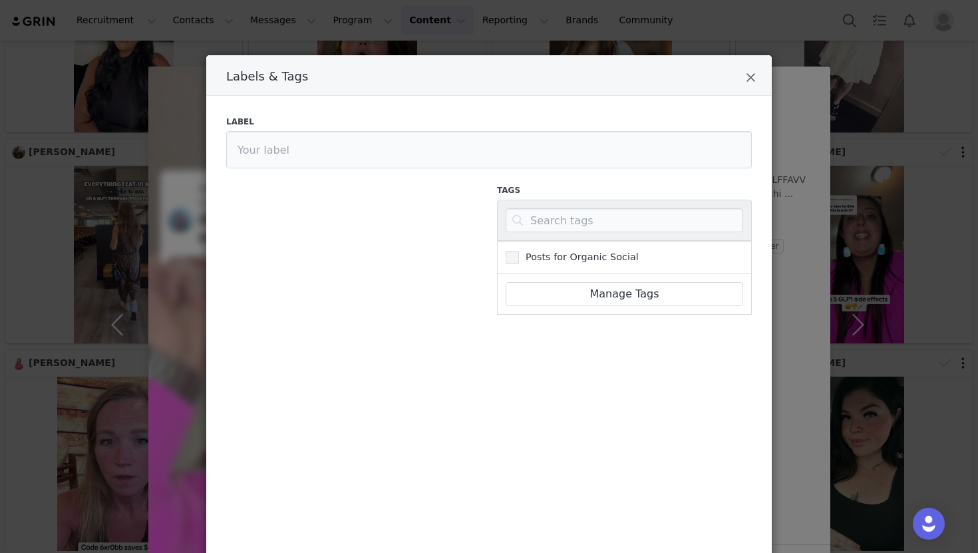
click at [515, 259] on span "Labels & Tags" at bounding box center [512, 257] width 13 height 13
click at [519, 251] on input "Posts for Organic Social" at bounding box center [519, 251] width 0 height 0
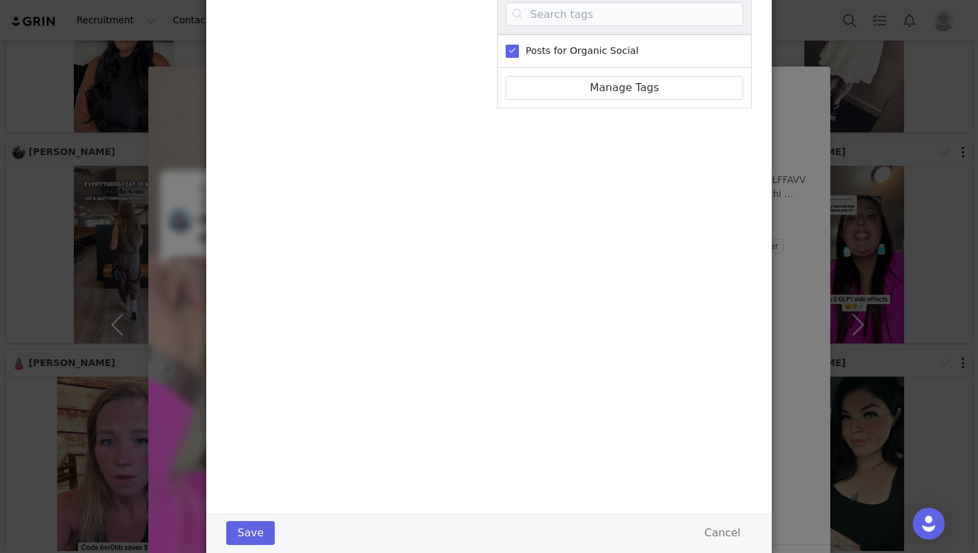
scroll to position [242, 0]
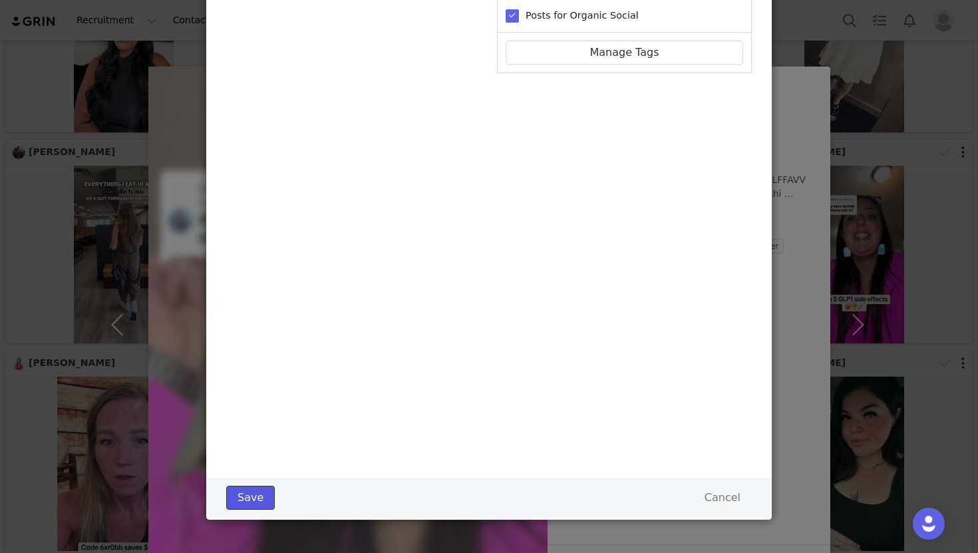
click at [253, 503] on button "Save" at bounding box center [250, 498] width 49 height 24
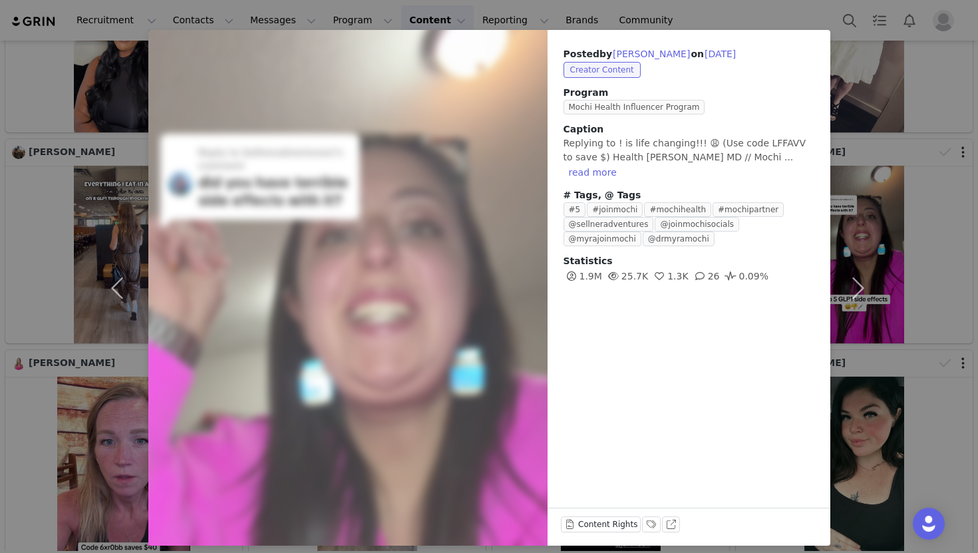
scroll to position [45, 0]
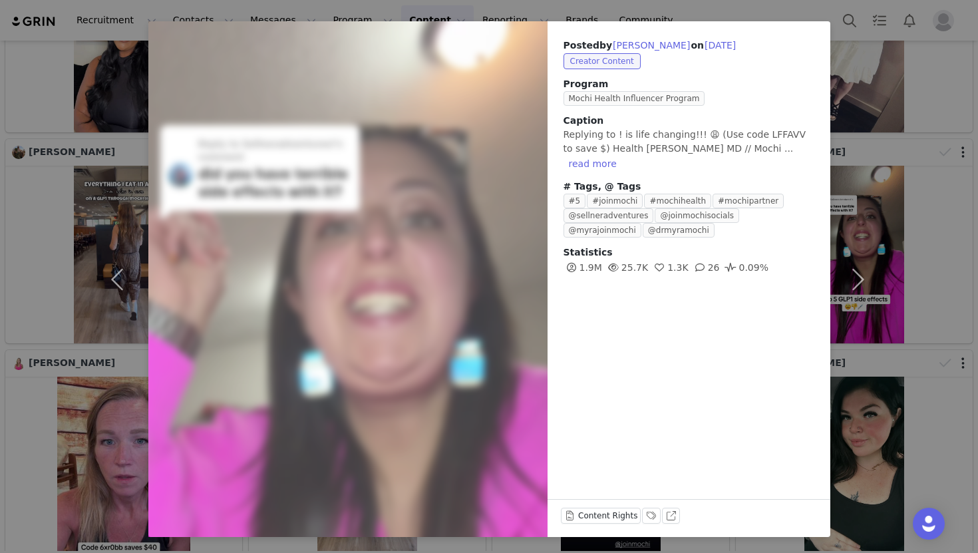
click at [675, 15] on div "Posted by [PERSON_NAME] on [DATE] Creator Content Program Mochi Health Influenc…" at bounding box center [489, 276] width 978 height 553
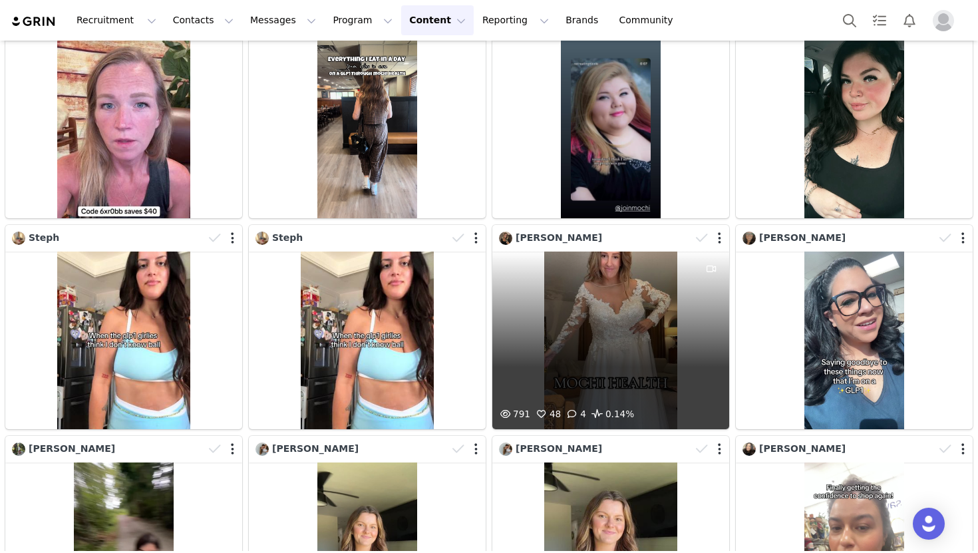
scroll to position [2208, 0]
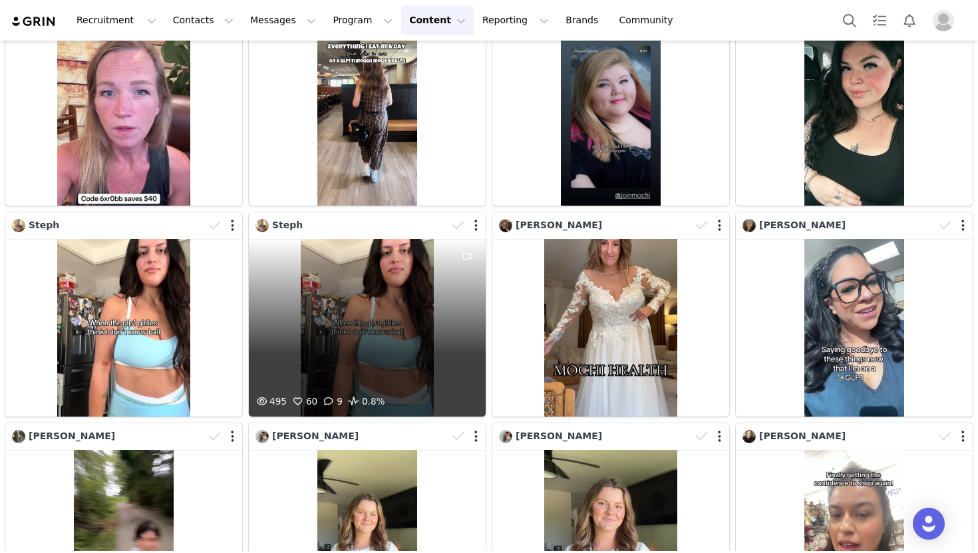
click at [367, 360] on div "495 60 9 0.8%" at bounding box center [367, 328] width 237 height 178
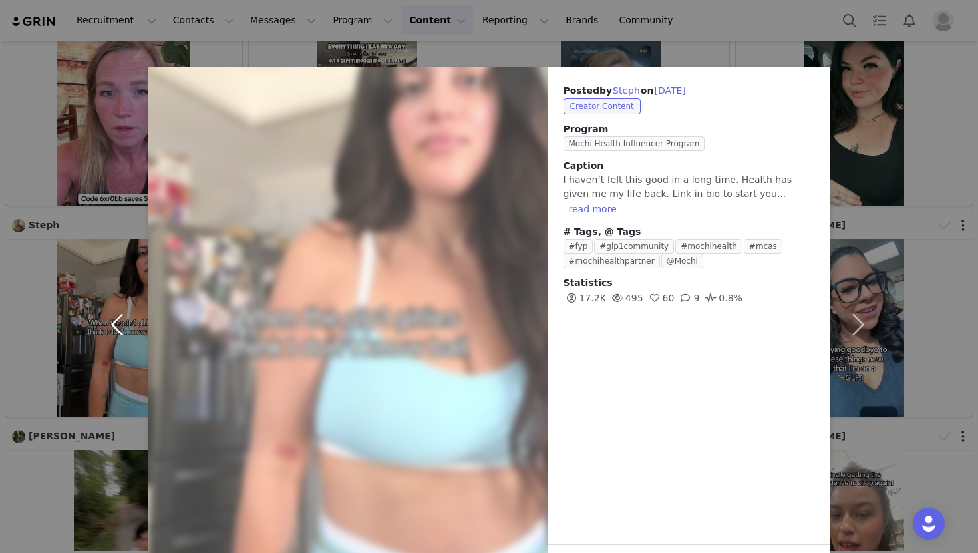
click at [115, 338] on button "button" at bounding box center [120, 325] width 56 height 516
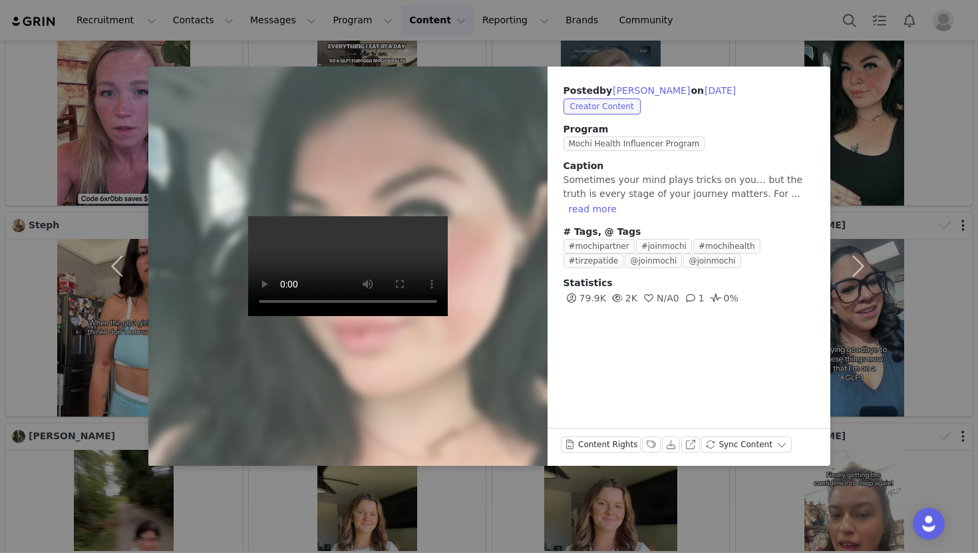
click at [269, 498] on div "Posted by [PERSON_NAME] on [DATE] Creator Content Program Mochi Health Influenc…" at bounding box center [489, 276] width 978 height 553
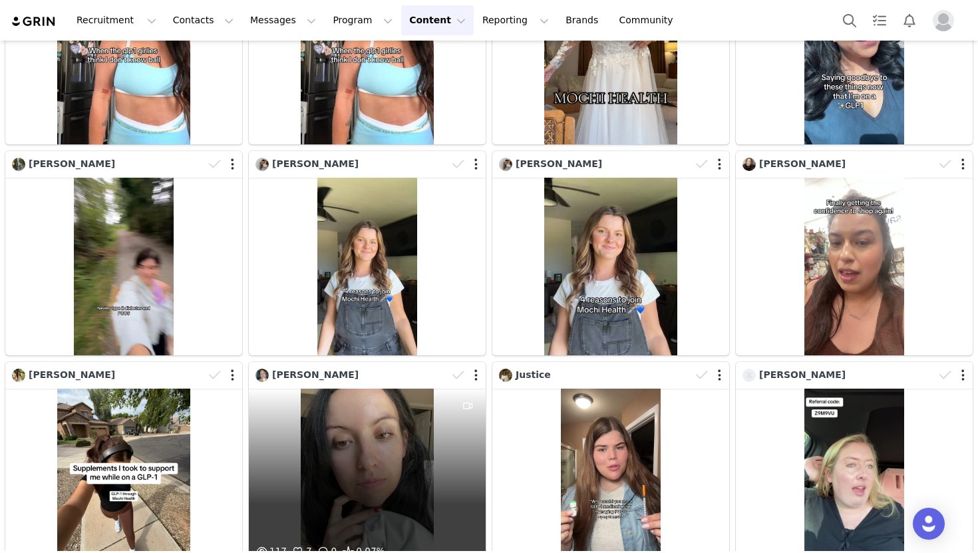
scroll to position [2505, 0]
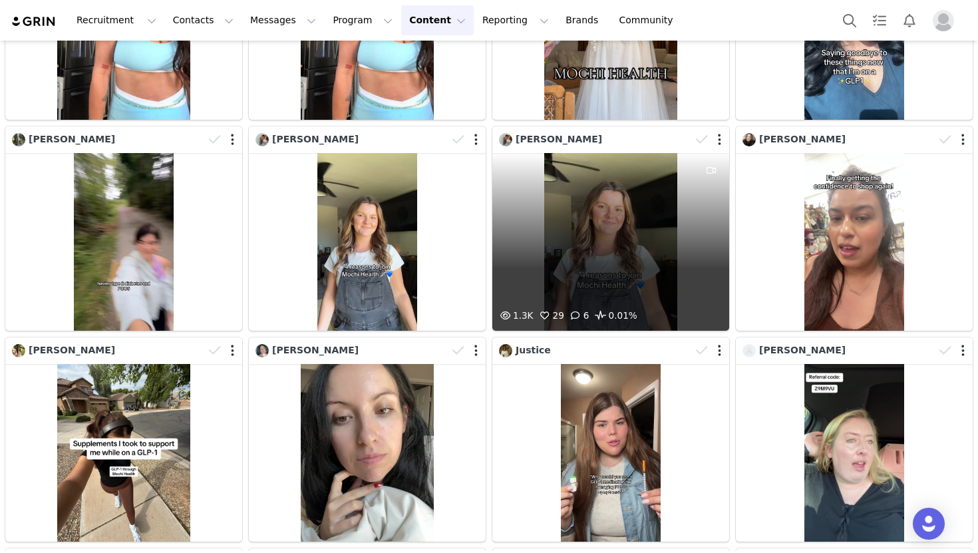
click at [593, 273] on div "1.3K 29 6 0.01%" at bounding box center [610, 242] width 237 height 178
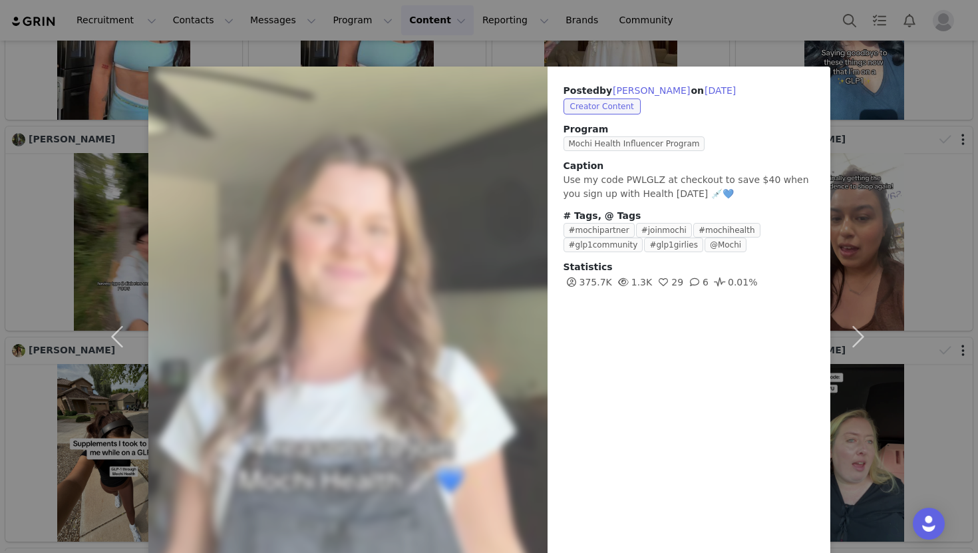
click at [54, 263] on div "Posted by [PERSON_NAME] on [DATE] Creator Content Program Mochi Health Influenc…" at bounding box center [489, 276] width 978 height 553
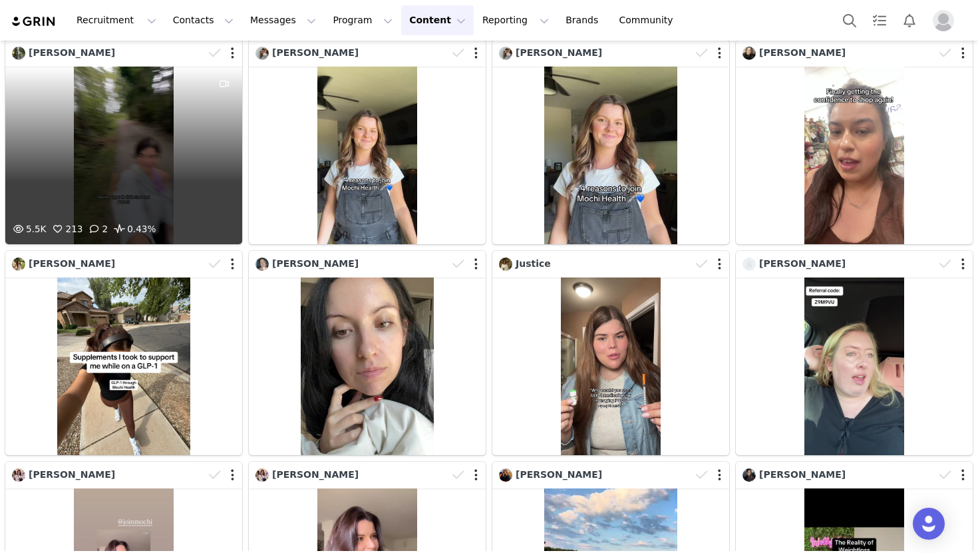
scroll to position [2687, 0]
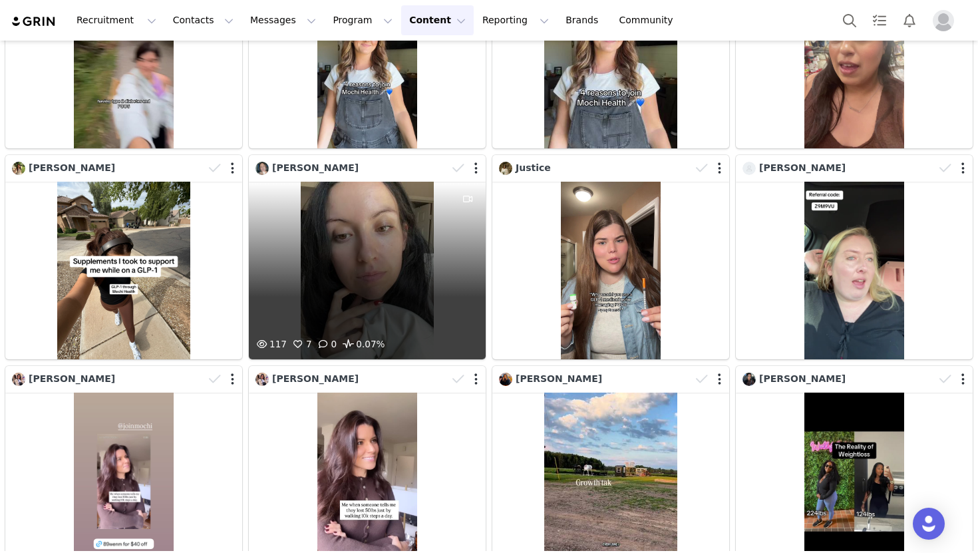
click at [310, 284] on div "117 7 0 0.07%" at bounding box center [367, 271] width 237 height 178
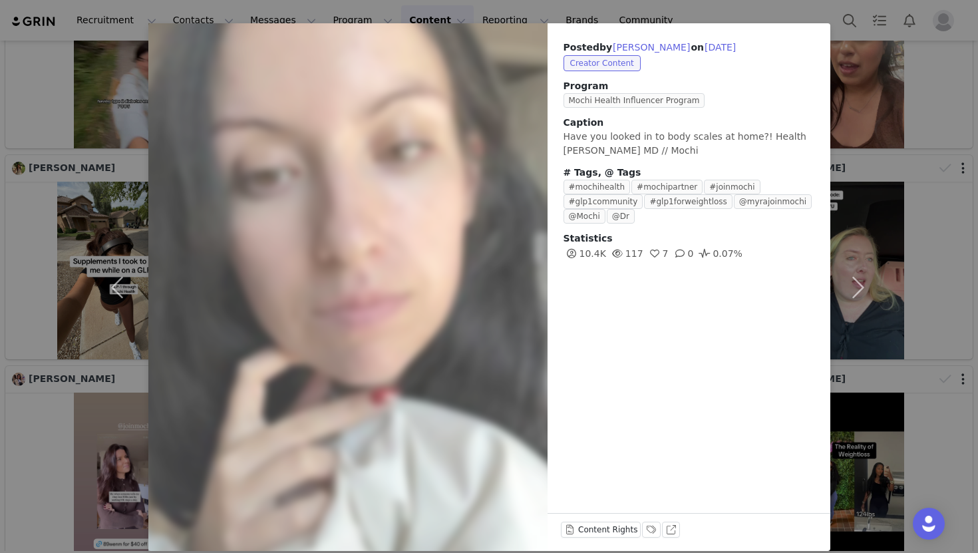
scroll to position [57, 0]
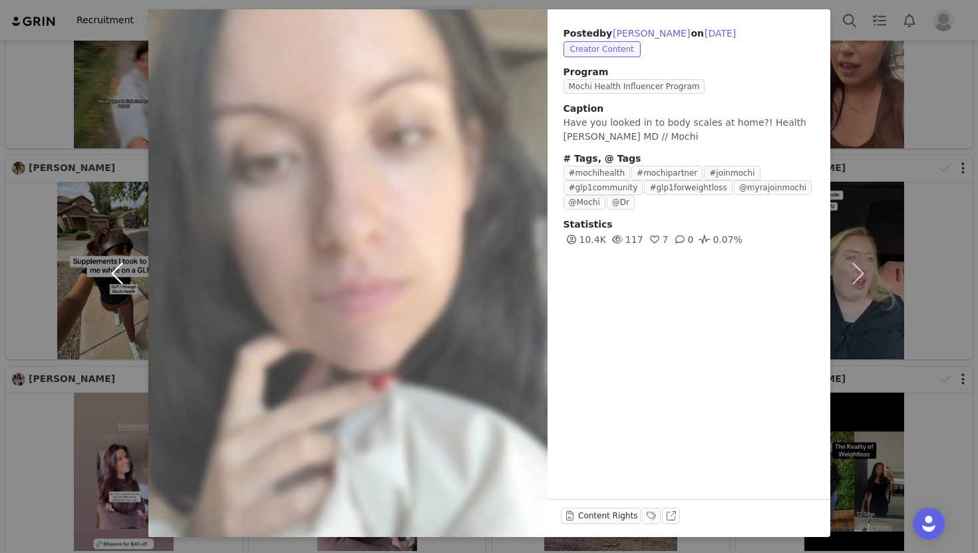
click at [114, 440] on button "button" at bounding box center [120, 273] width 56 height 528
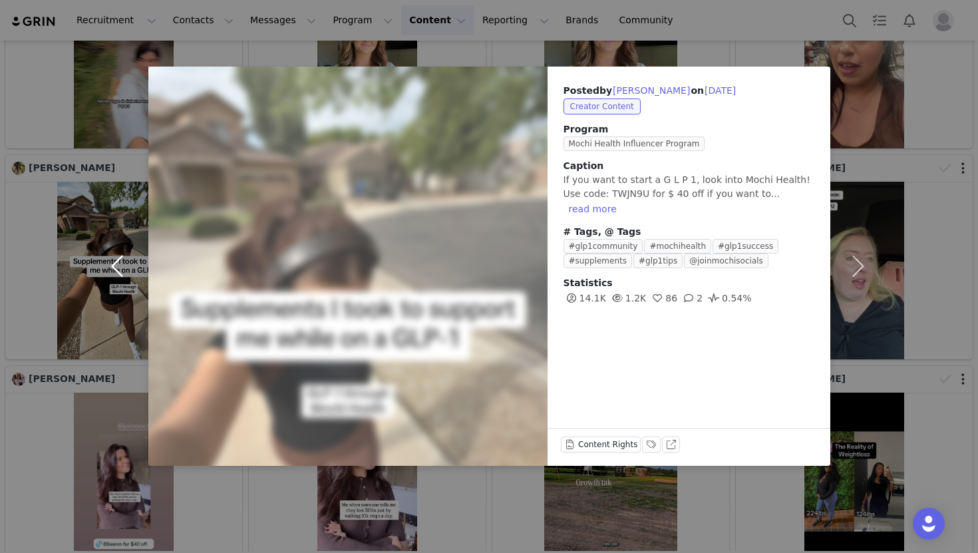
scroll to position [0, 0]
click at [43, 446] on div "Posted by [PERSON_NAME] on [DATE] Creator Content Program Mochi Health Influenc…" at bounding box center [489, 276] width 978 height 553
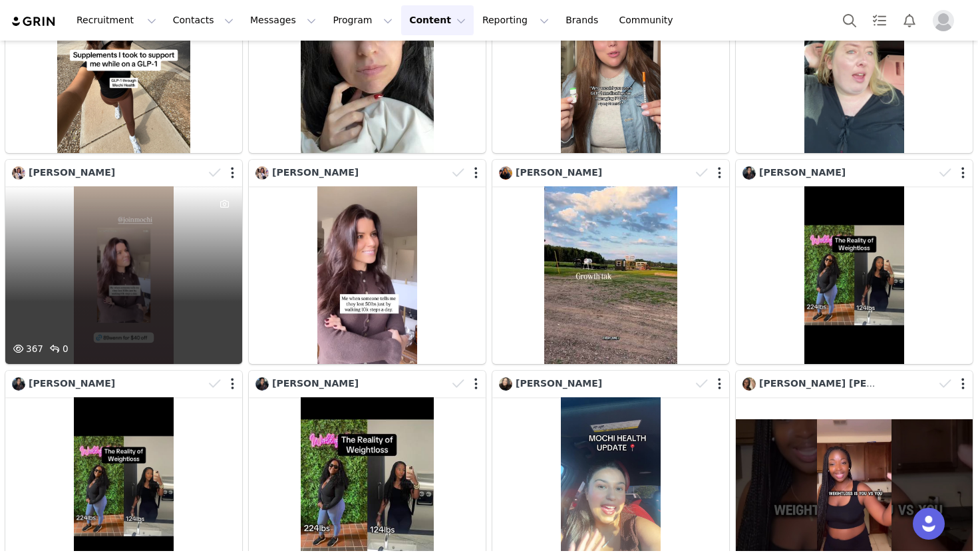
scroll to position [2924, 0]
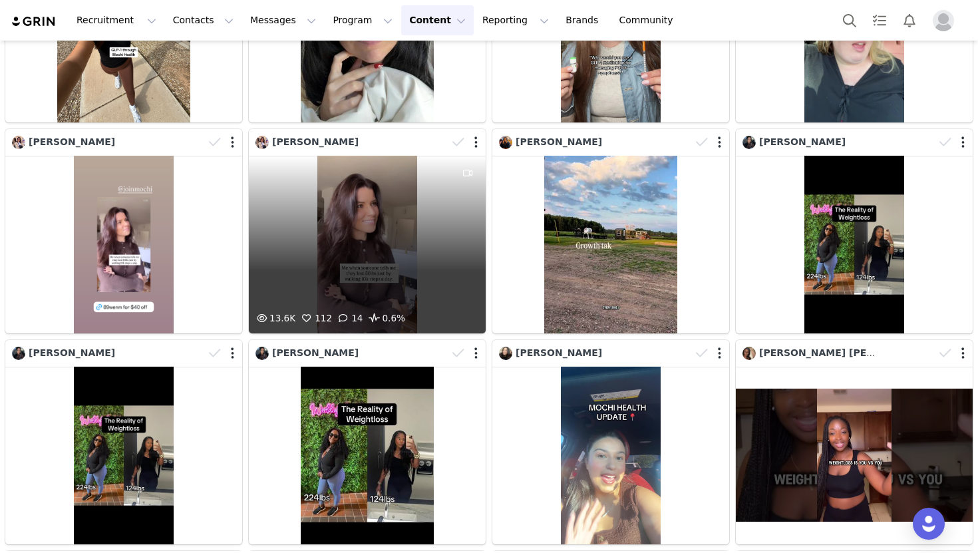
click at [293, 283] on div "13.6K 112 14 0.6%" at bounding box center [367, 245] width 237 height 178
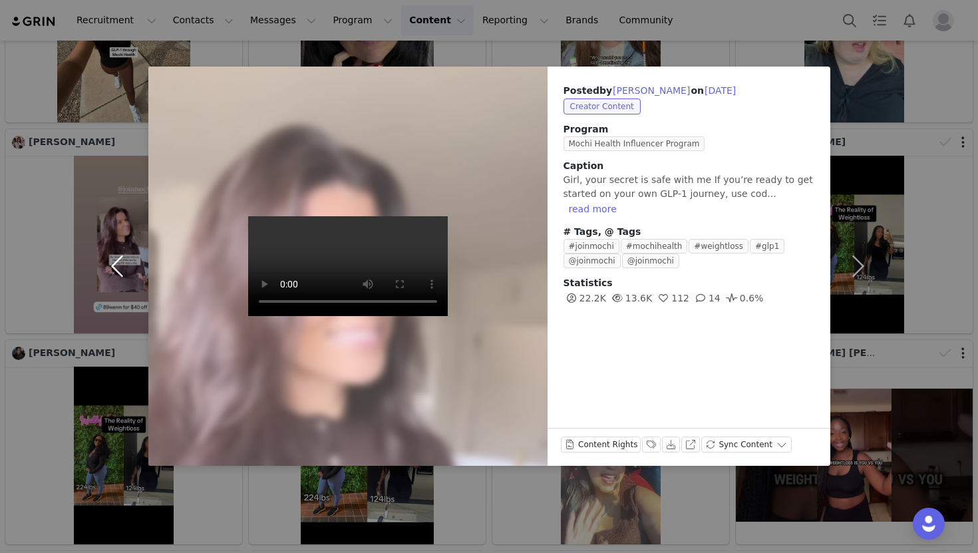
click at [100, 275] on button "button" at bounding box center [120, 266] width 56 height 399
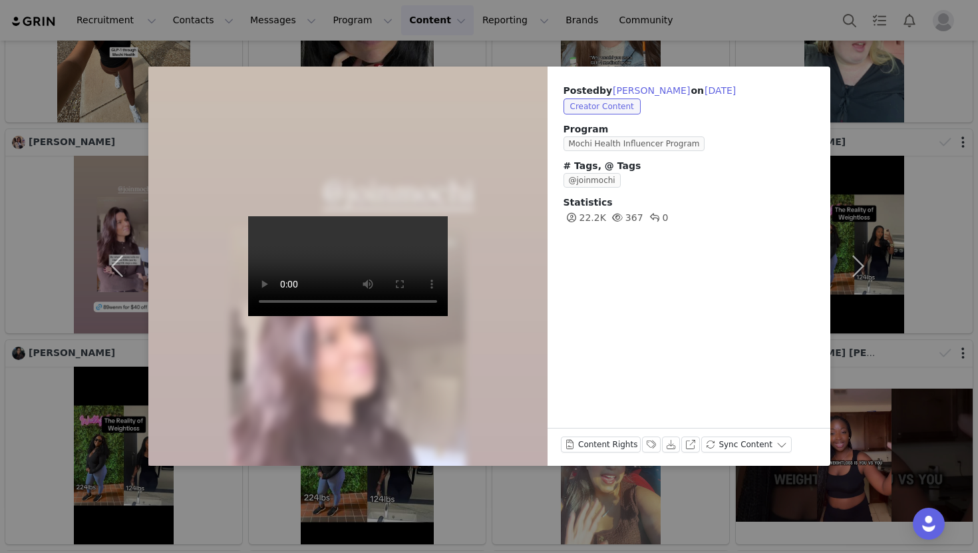
click at [35, 398] on div "Posted by [PERSON_NAME] on [DATE] Creator Content Program Mochi Health Influenc…" at bounding box center [489, 276] width 978 height 553
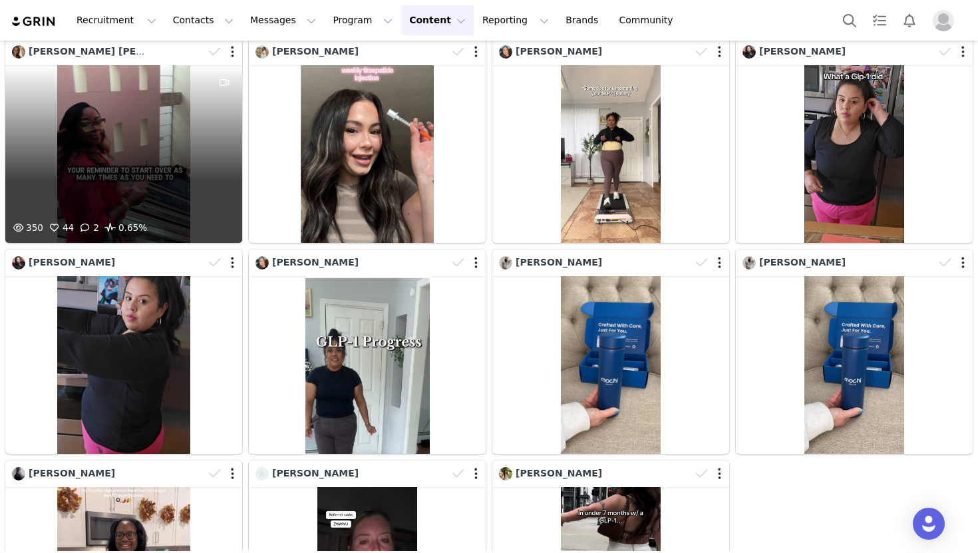
scroll to position [3425, 0]
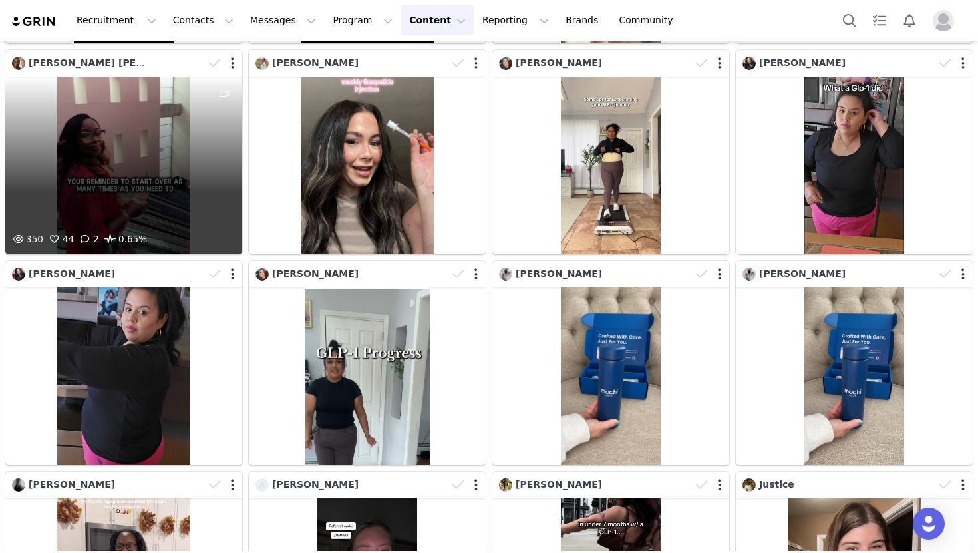
click at [182, 232] on div "350 44 2 0.65%" at bounding box center [123, 243] width 237 height 23
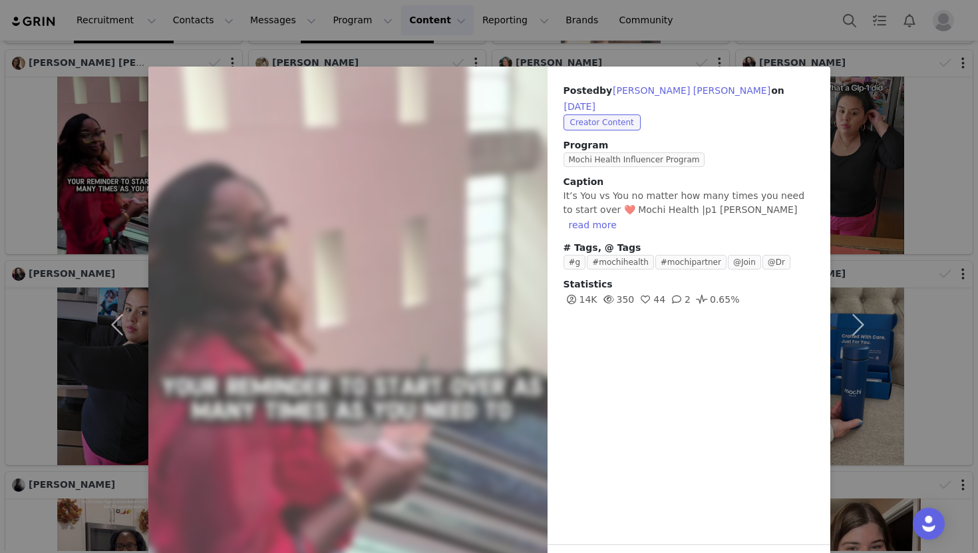
scroll to position [45, 0]
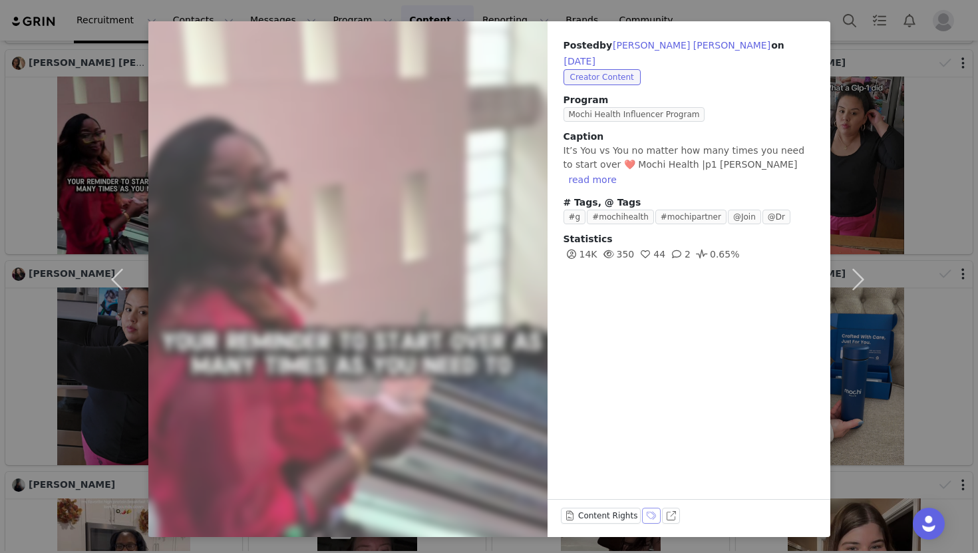
click at [648, 512] on button "Labels & Tags" at bounding box center [651, 516] width 19 height 16
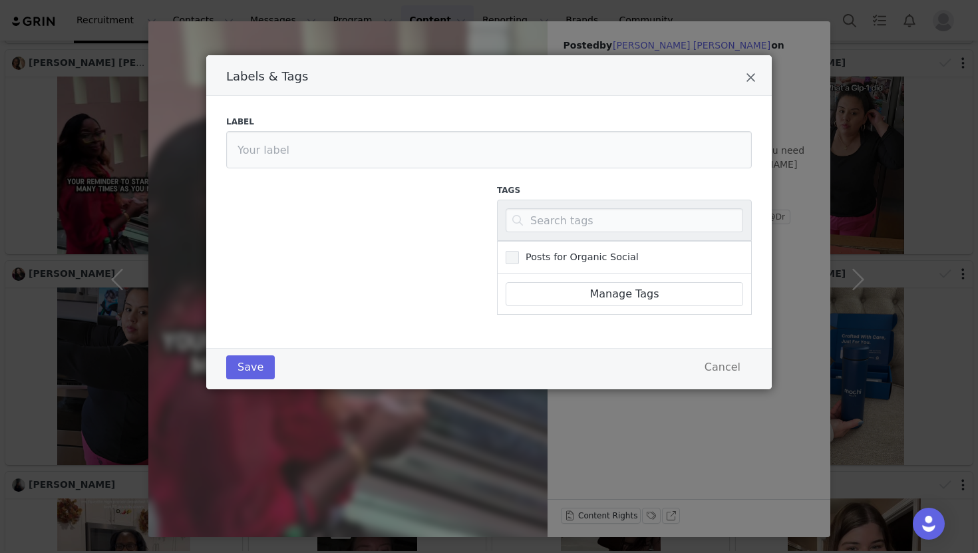
click at [516, 262] on span "Labels & Tags" at bounding box center [512, 257] width 13 height 13
click at [519, 251] on input "Posts for Organic Social" at bounding box center [519, 251] width 0 height 0
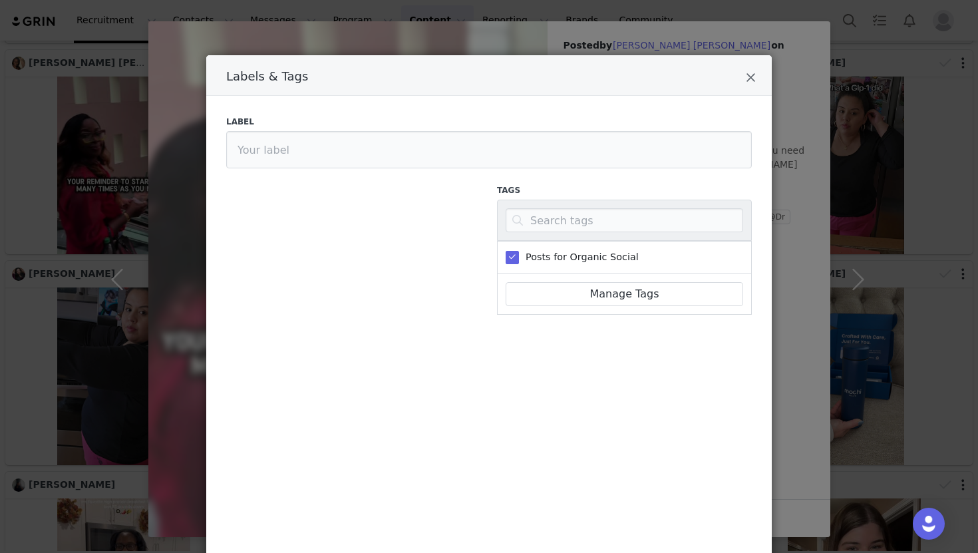
scroll to position [242, 0]
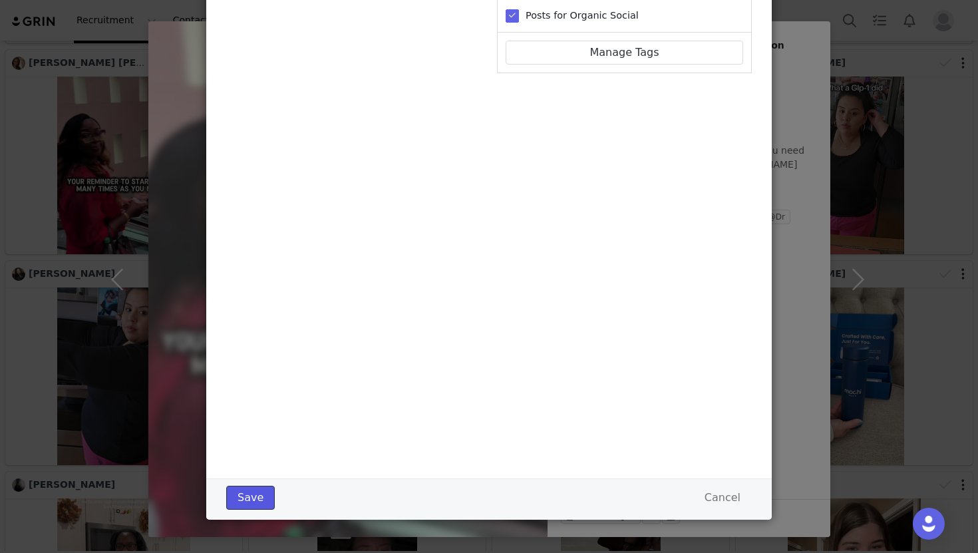
click at [252, 497] on button "Save" at bounding box center [250, 498] width 49 height 24
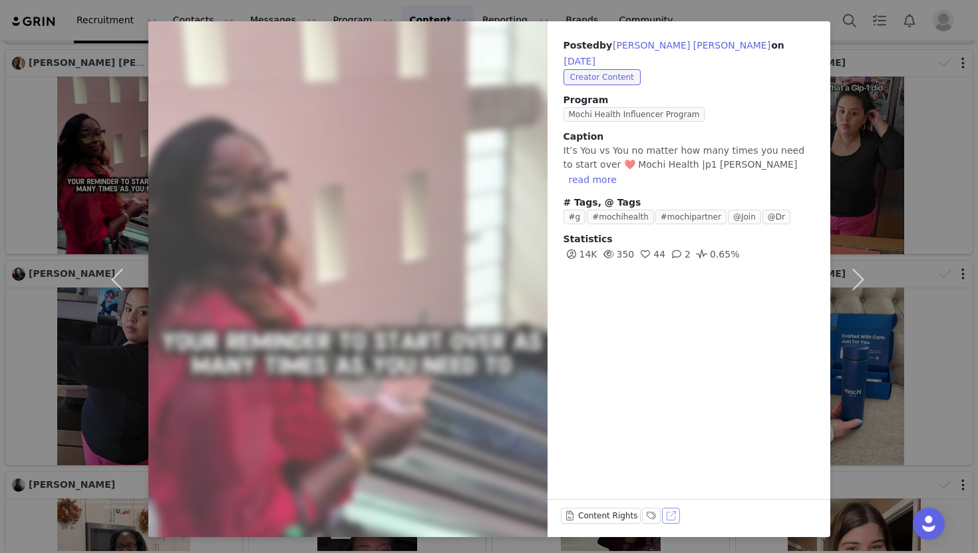
click at [670, 520] on button "View on TikTok" at bounding box center [671, 516] width 19 height 16
click at [51, 363] on div "Posted by [PERSON_NAME] [PERSON_NAME] on [DATE] Creator Content Program Mochi H…" at bounding box center [489, 276] width 978 height 553
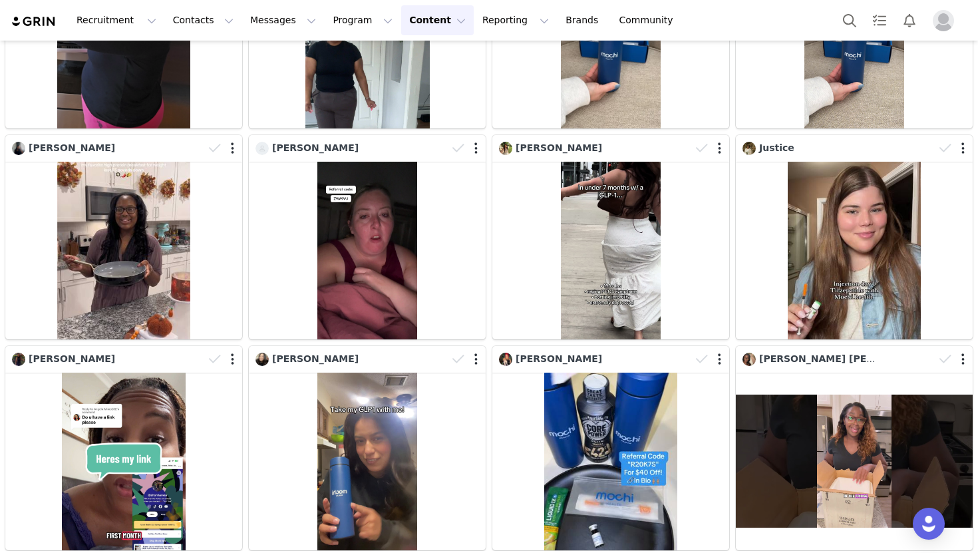
scroll to position [3764, 0]
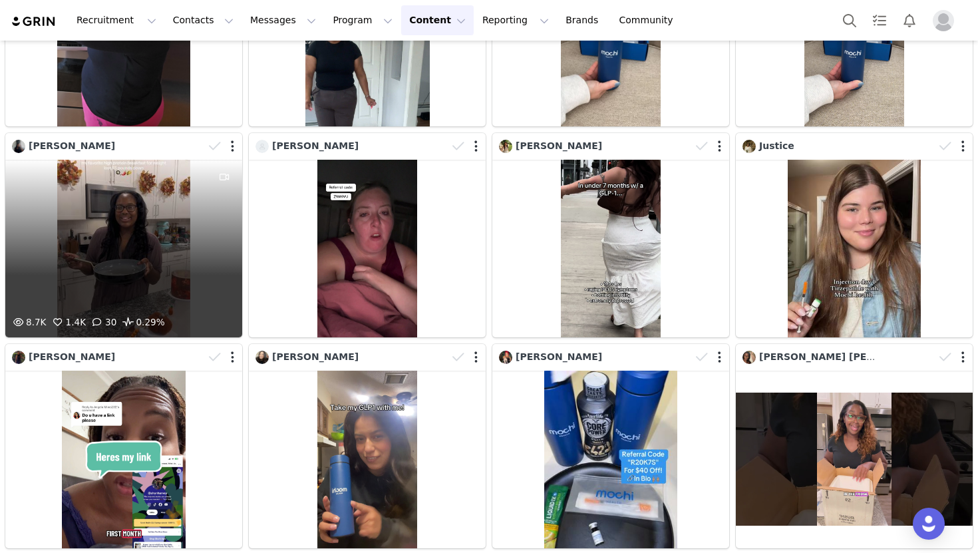
click at [195, 232] on div "8.7K 1.4K 30 0.29%" at bounding box center [123, 249] width 237 height 178
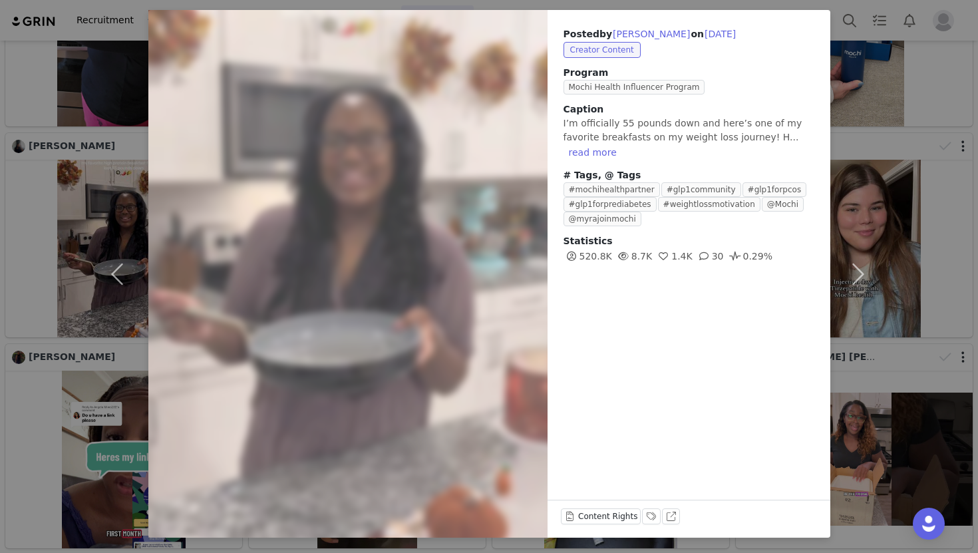
scroll to position [0, 0]
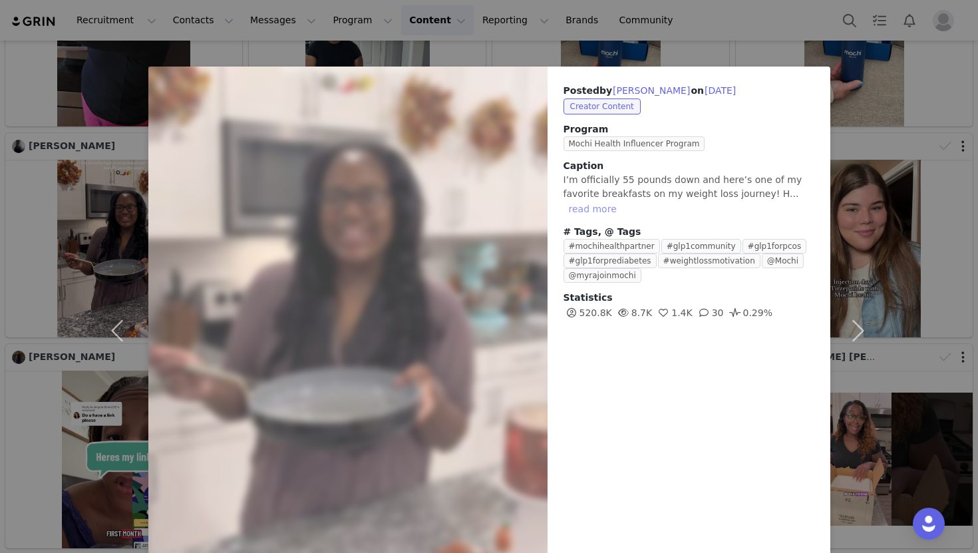
click at [591, 206] on button "read more" at bounding box center [593, 209] width 59 height 16
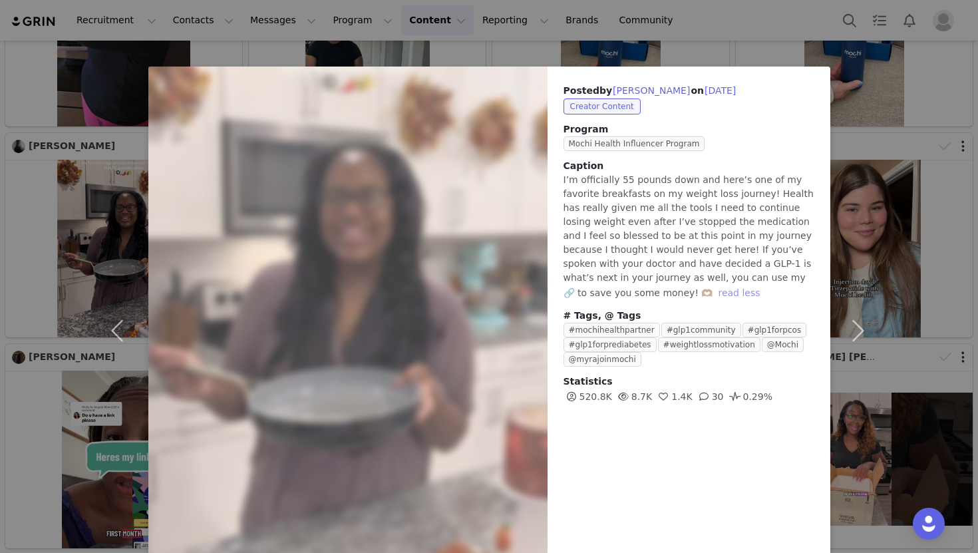
scroll to position [57, 0]
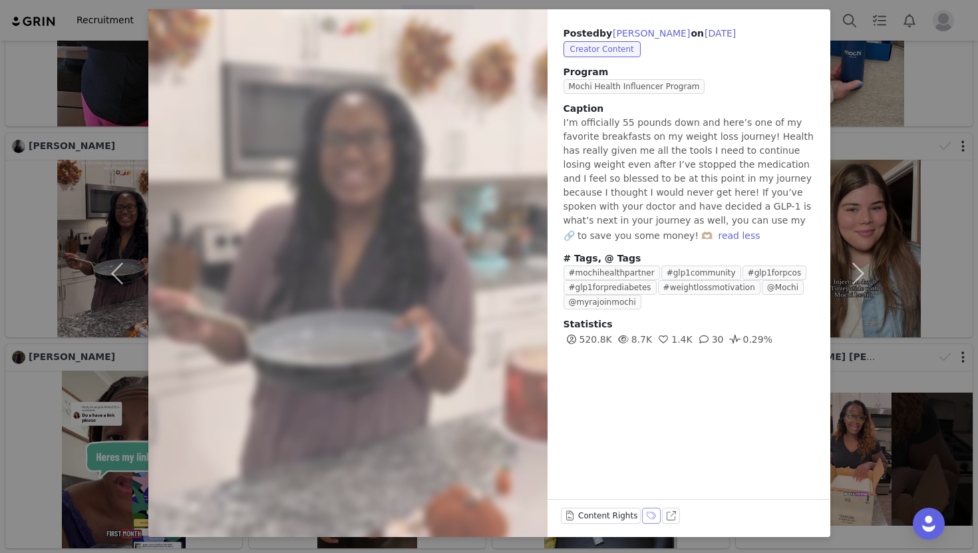
click at [653, 514] on button "Labels & Tags" at bounding box center [651, 516] width 19 height 16
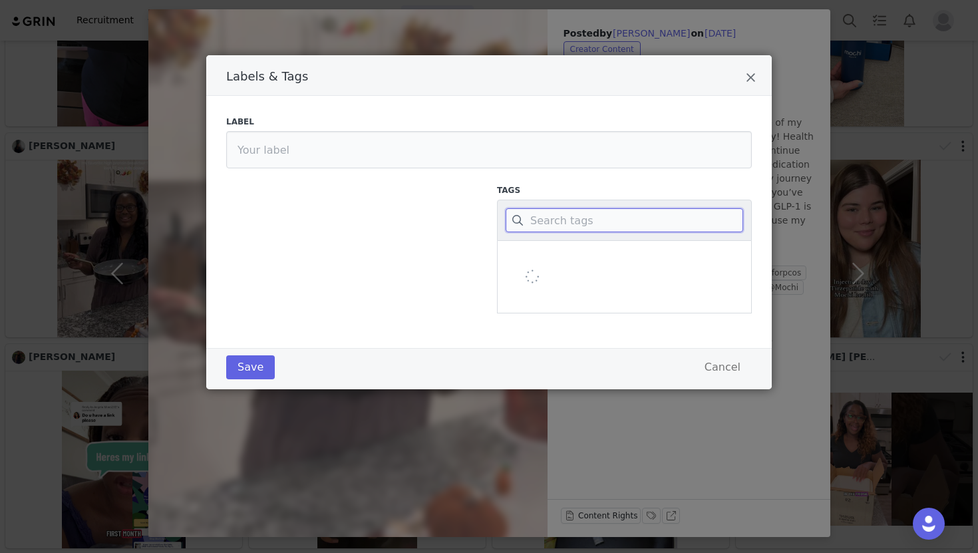
click at [579, 215] on input "Labels & Tags" at bounding box center [625, 220] width 238 height 24
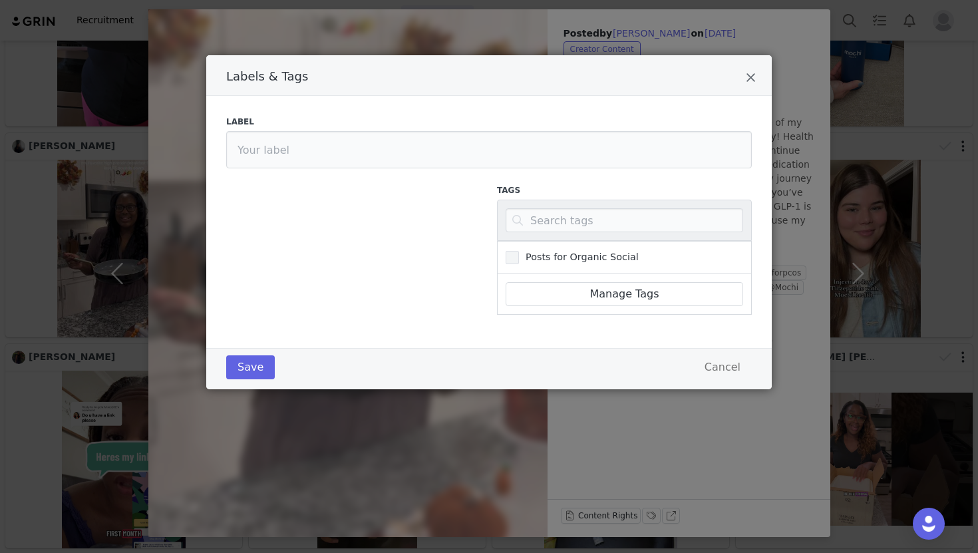
click at [562, 259] on span "Posts for Organic Social" at bounding box center [579, 257] width 120 height 13
click at [519, 251] on input "Posts for Organic Social" at bounding box center [519, 251] width 0 height 0
click at [238, 373] on button "Save" at bounding box center [250, 367] width 49 height 24
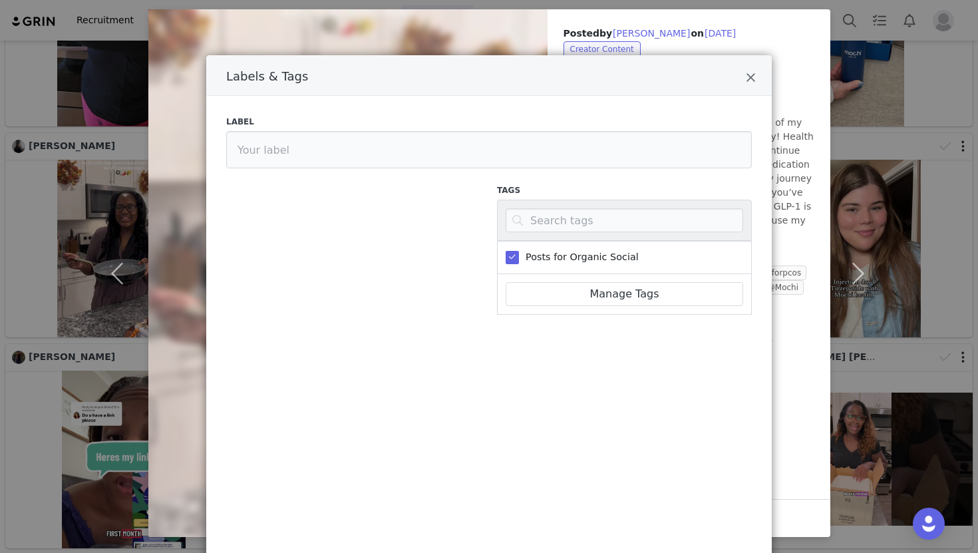
scroll to position [0, 0]
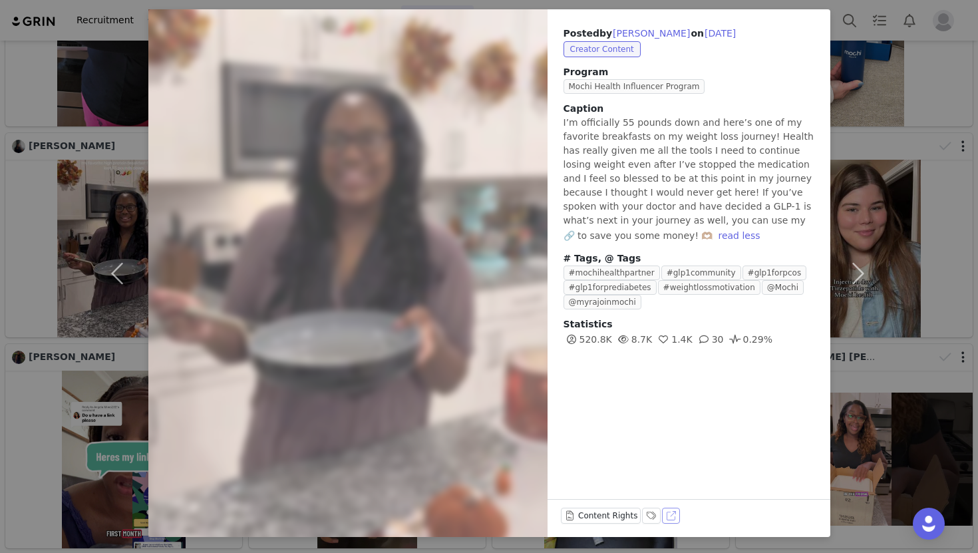
click at [664, 516] on button "View on TikTok" at bounding box center [671, 516] width 19 height 16
click at [54, 197] on div "Posted by [PERSON_NAME] on [DATE] Creator Content Program Mochi Health Influenc…" at bounding box center [489, 276] width 978 height 553
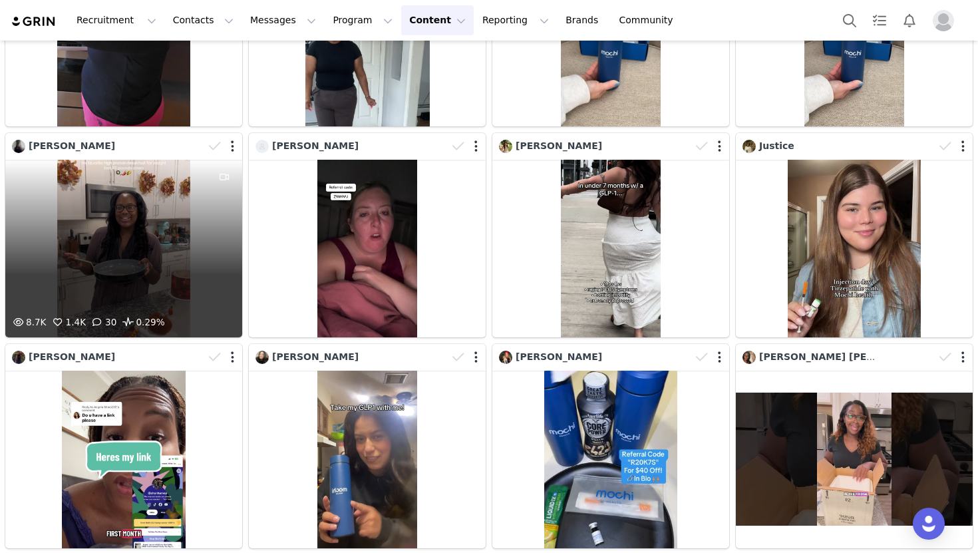
scroll to position [3738, 0]
